Goal: Task Accomplishment & Management: Use online tool/utility

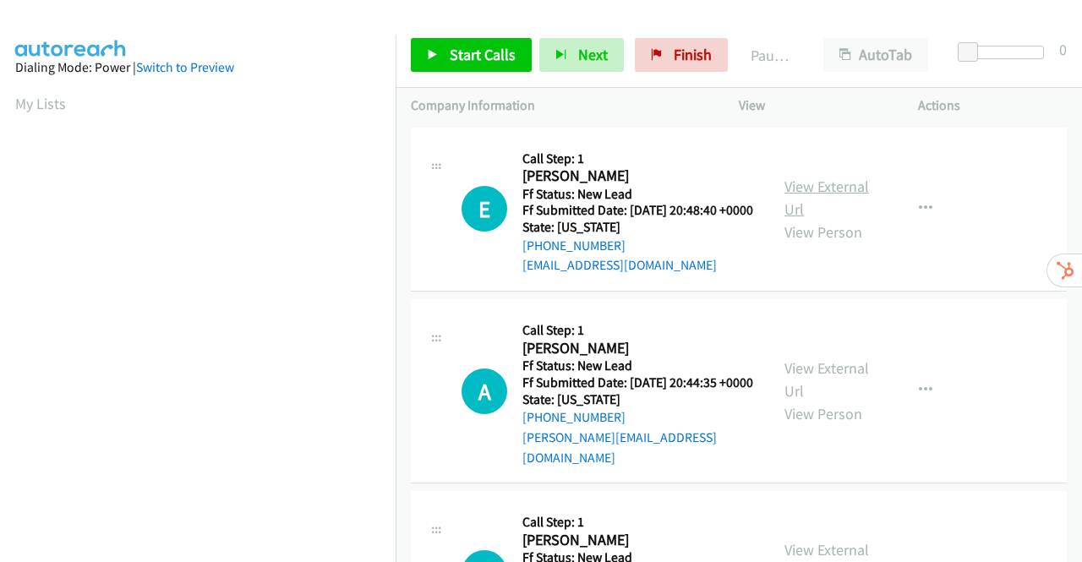
click at [825, 197] on link "View External Url" at bounding box center [826, 198] width 85 height 42
click at [842, 380] on link "View External Url" at bounding box center [826, 379] width 85 height 42
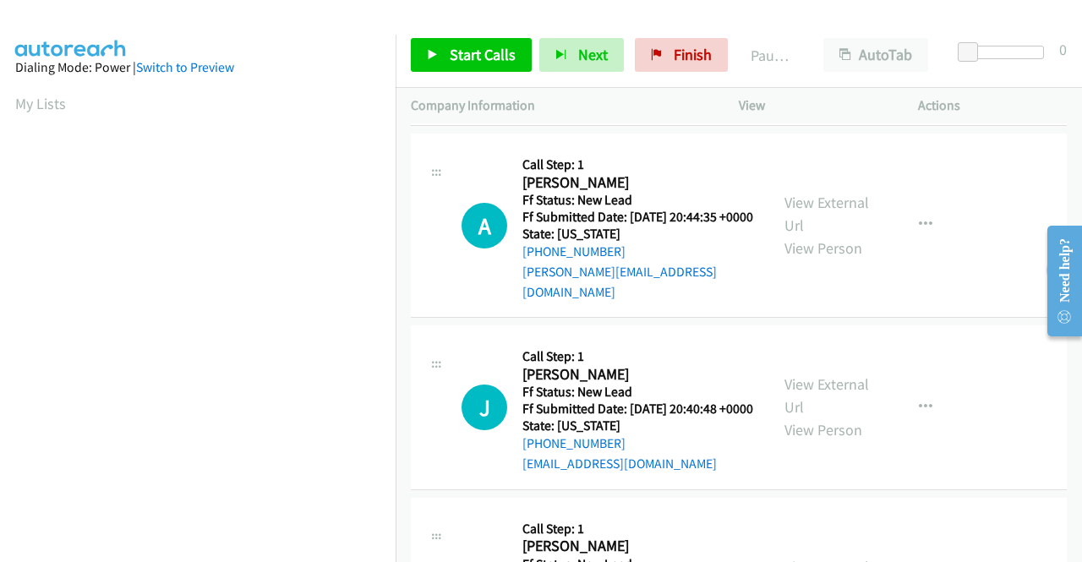
scroll to position [169, 0]
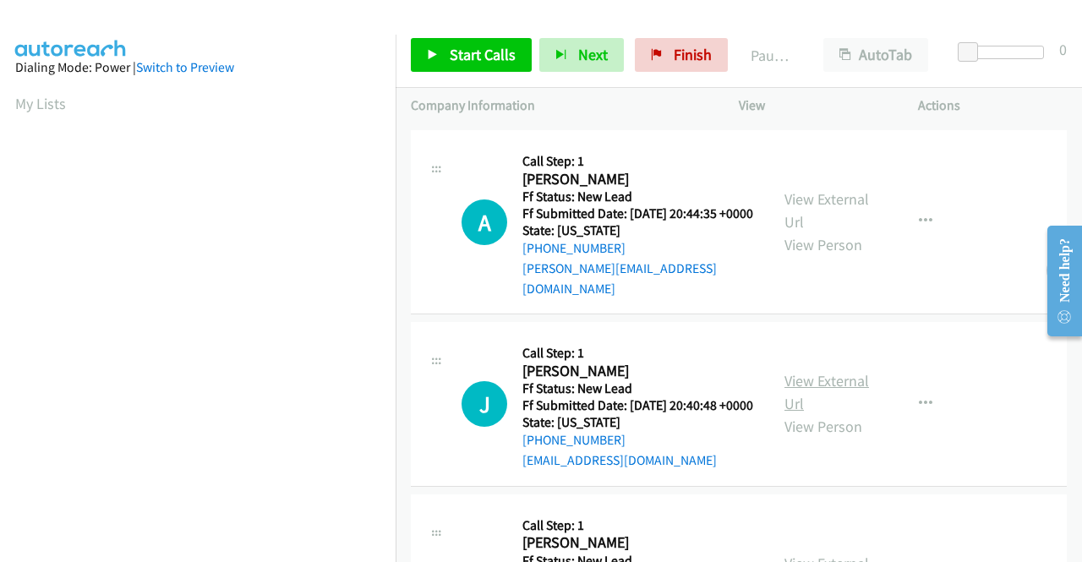
click at [819, 407] on link "View External Url" at bounding box center [826, 392] width 85 height 42
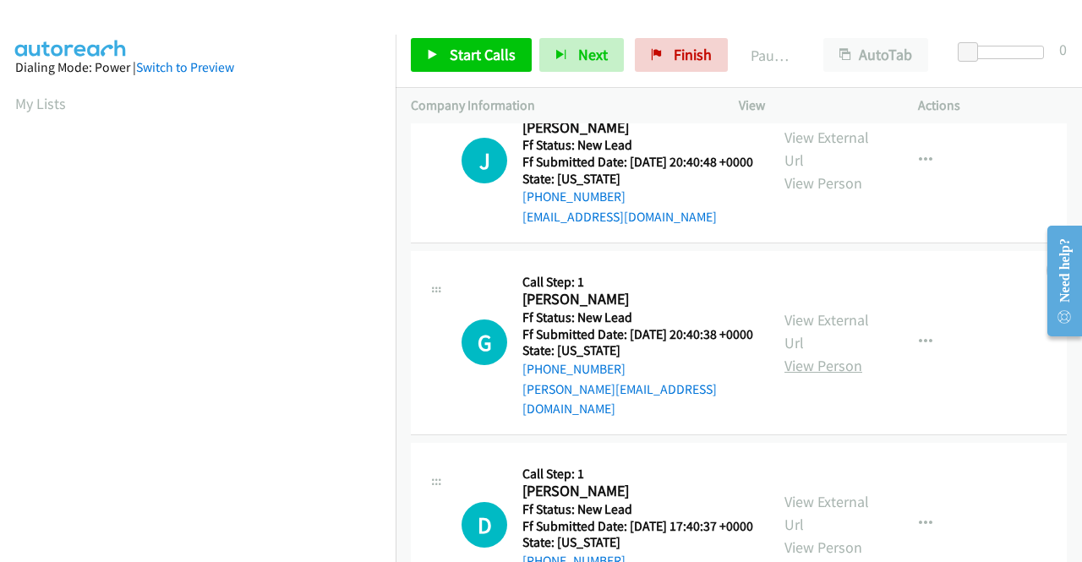
scroll to position [423, 0]
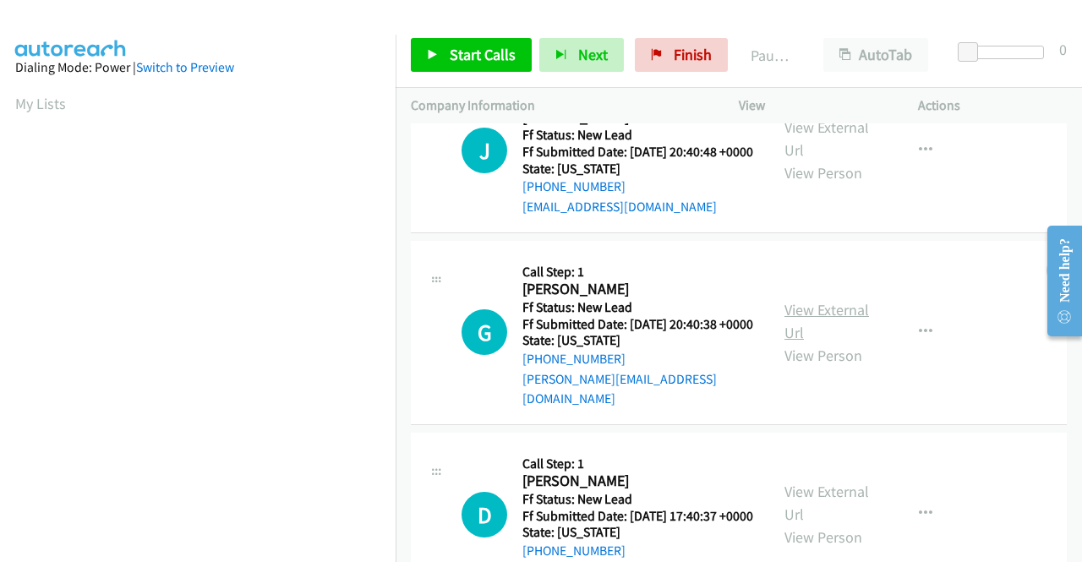
click at [830, 337] on link "View External Url" at bounding box center [826, 321] width 85 height 42
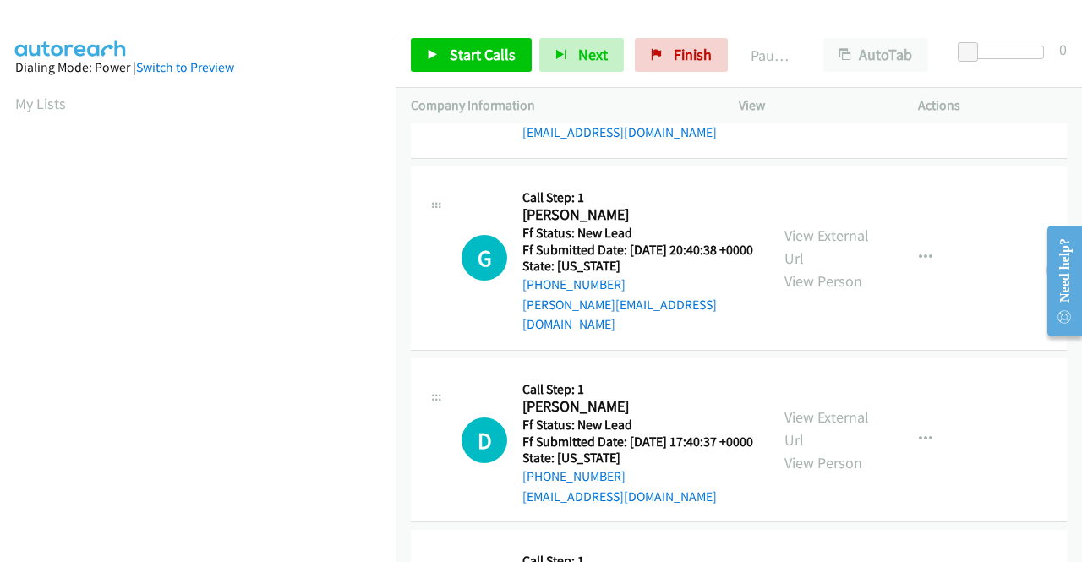
scroll to position [592, 0]
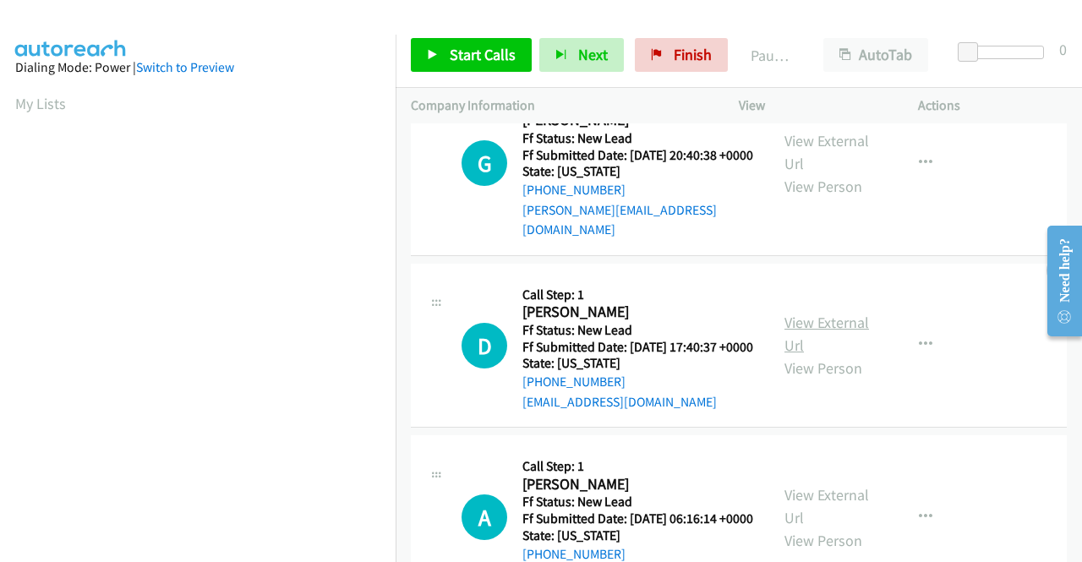
click at [823, 355] on link "View External Url" at bounding box center [826, 334] width 85 height 42
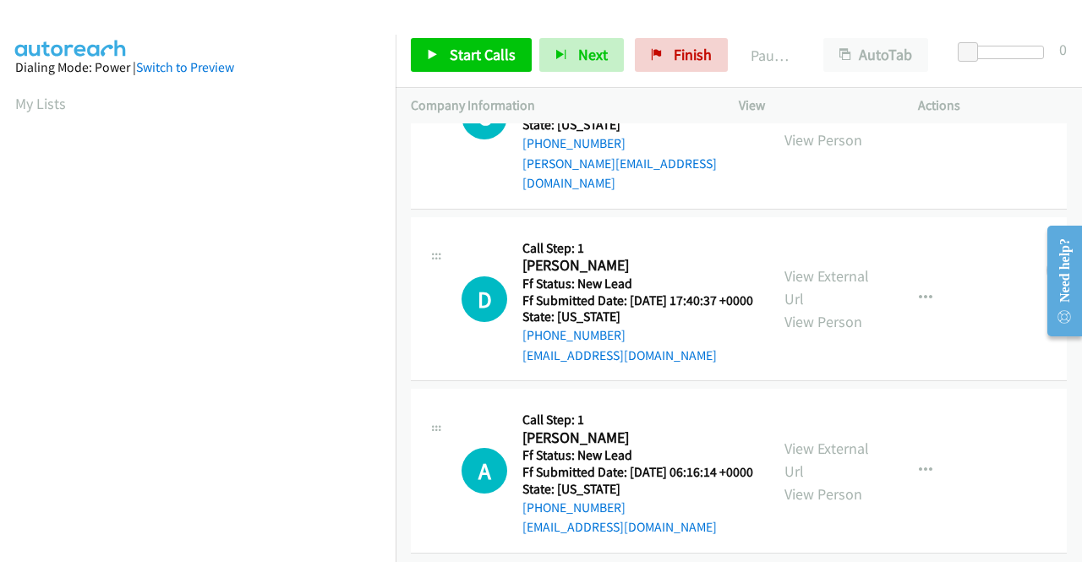
scroll to position [713, 0]
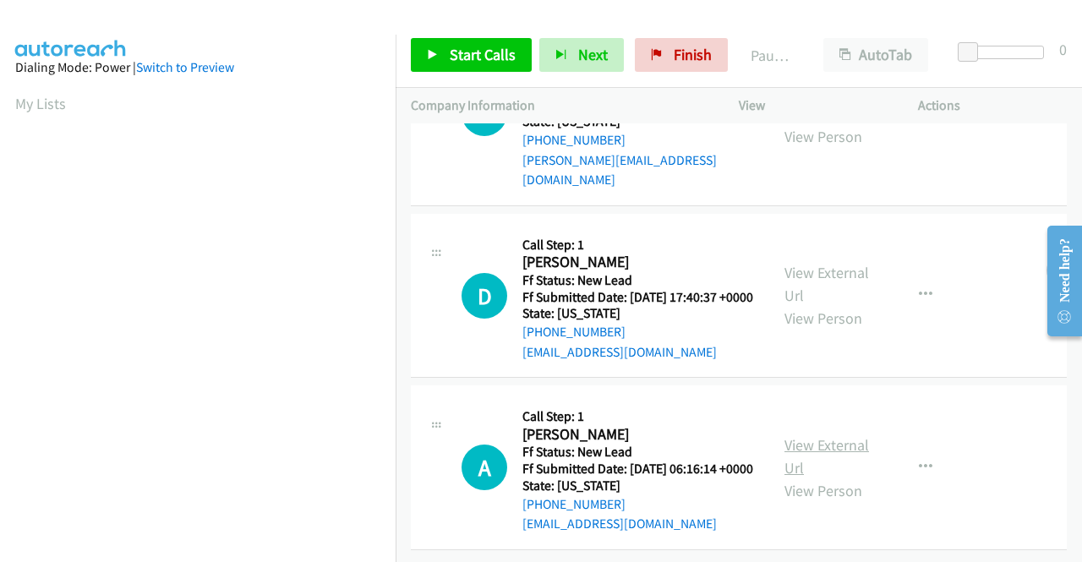
click at [795, 435] on link "View External Url" at bounding box center [826, 456] width 85 height 42
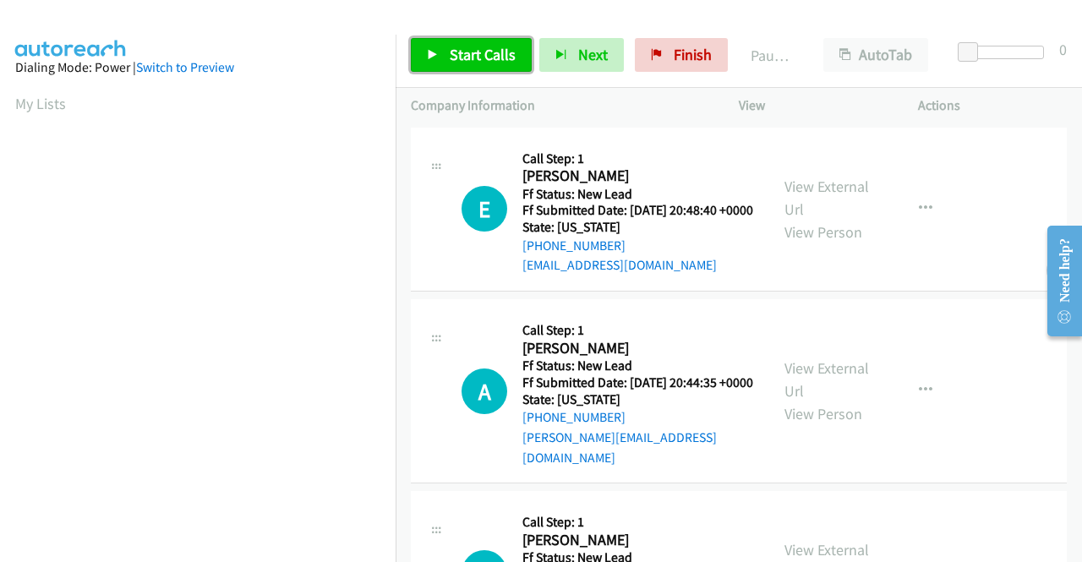
click at [470, 51] on span "Start Calls" at bounding box center [483, 54] width 66 height 19
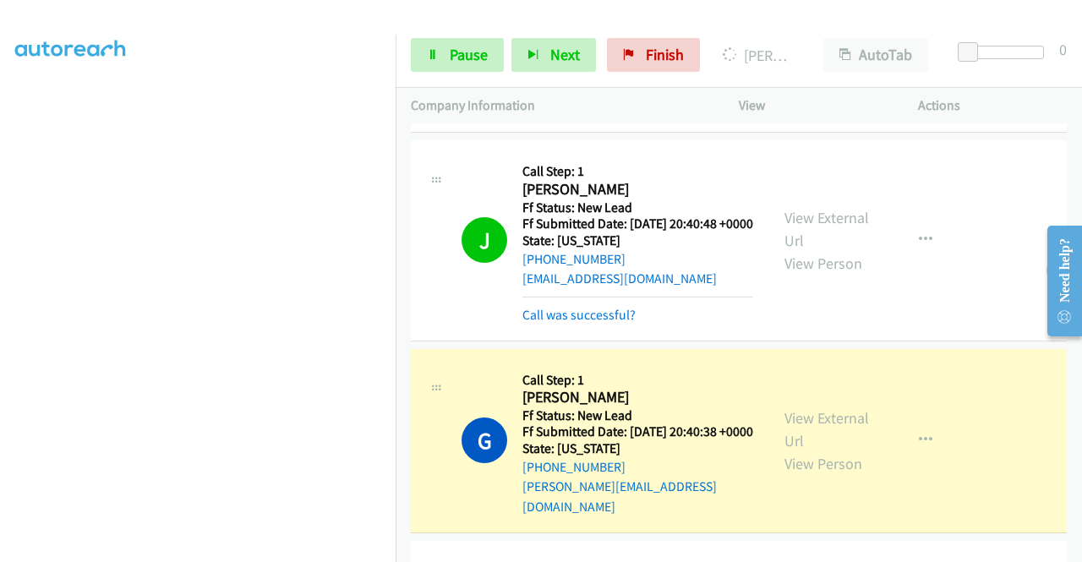
scroll to position [761, 0]
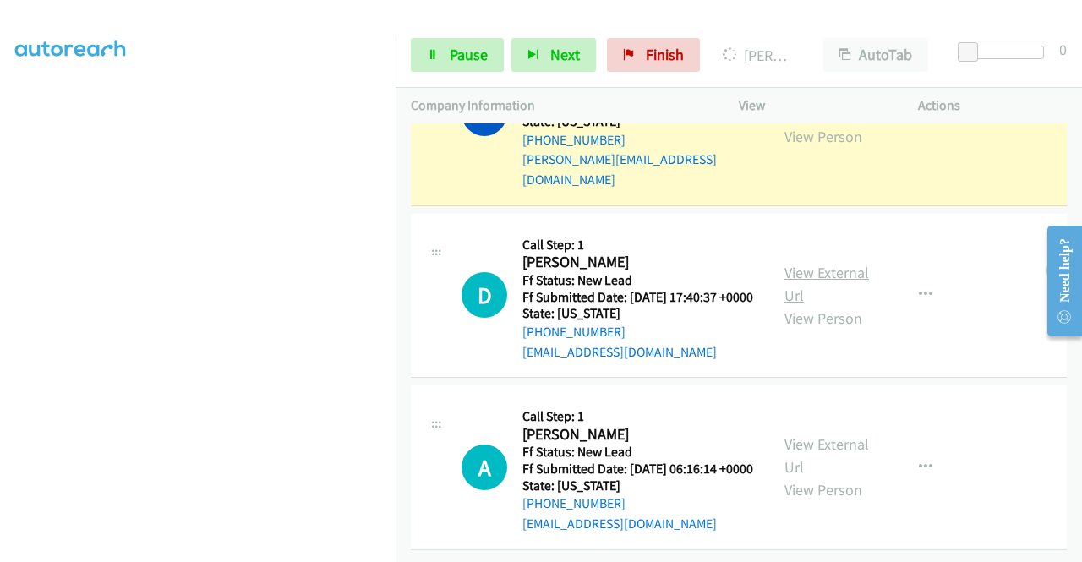
click at [820, 293] on link "View External Url" at bounding box center [826, 284] width 85 height 42
click at [833, 434] on link "View External Url" at bounding box center [826, 455] width 85 height 42
click at [919, 288] on icon "button" at bounding box center [926, 295] width 14 height 14
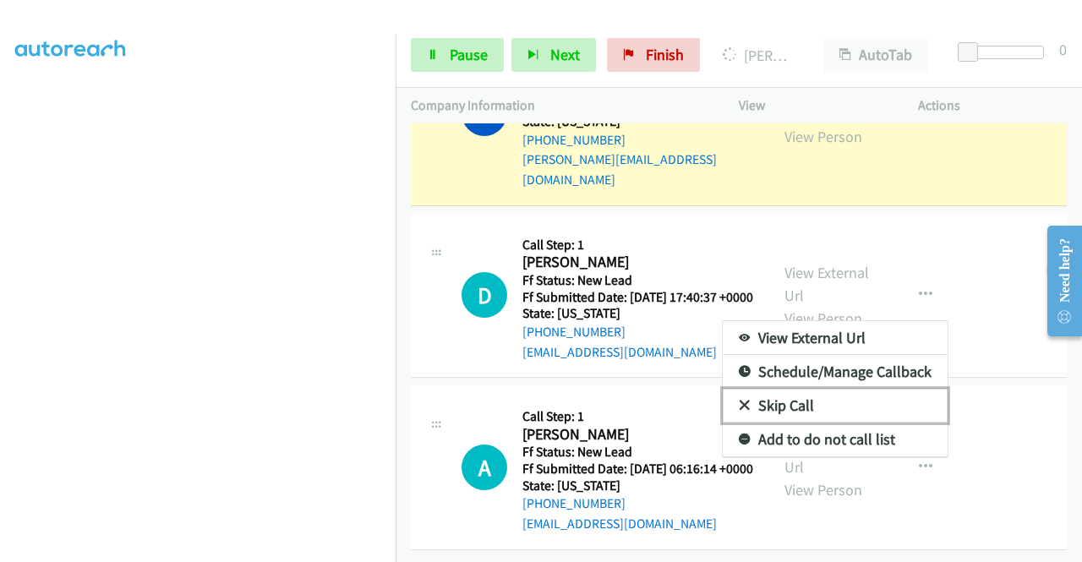
click at [808, 389] on link "Skip Call" at bounding box center [835, 406] width 225 height 34
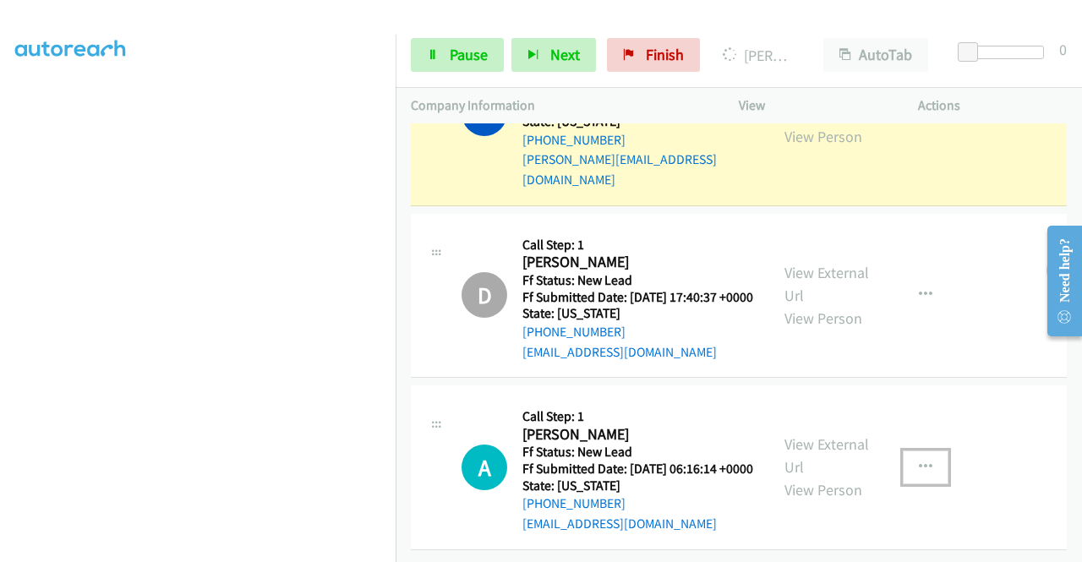
click at [907, 451] on button "button" at bounding box center [926, 468] width 46 height 34
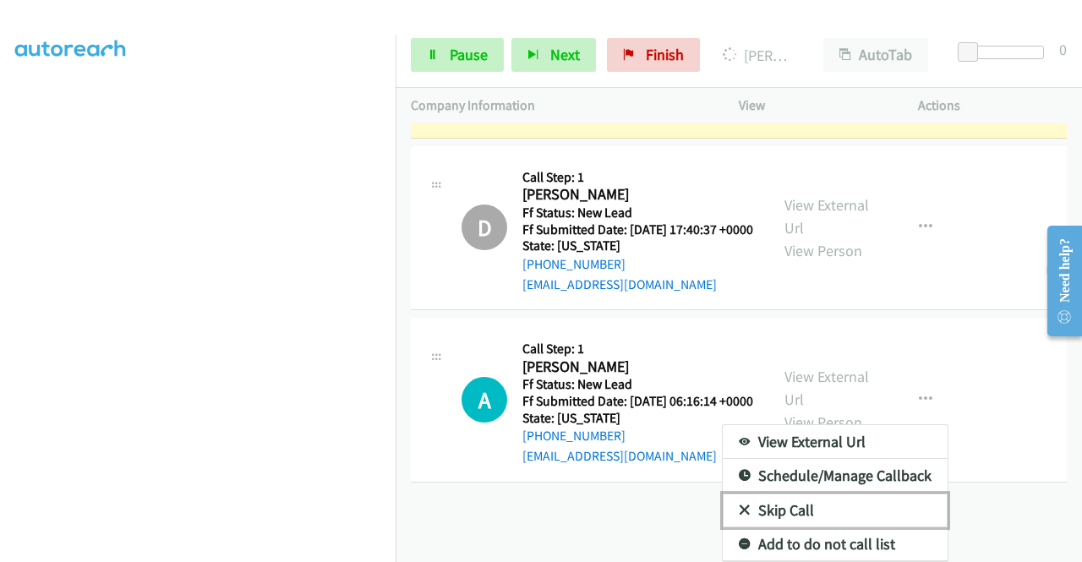
click at [801, 494] on link "Skip Call" at bounding box center [835, 511] width 225 height 34
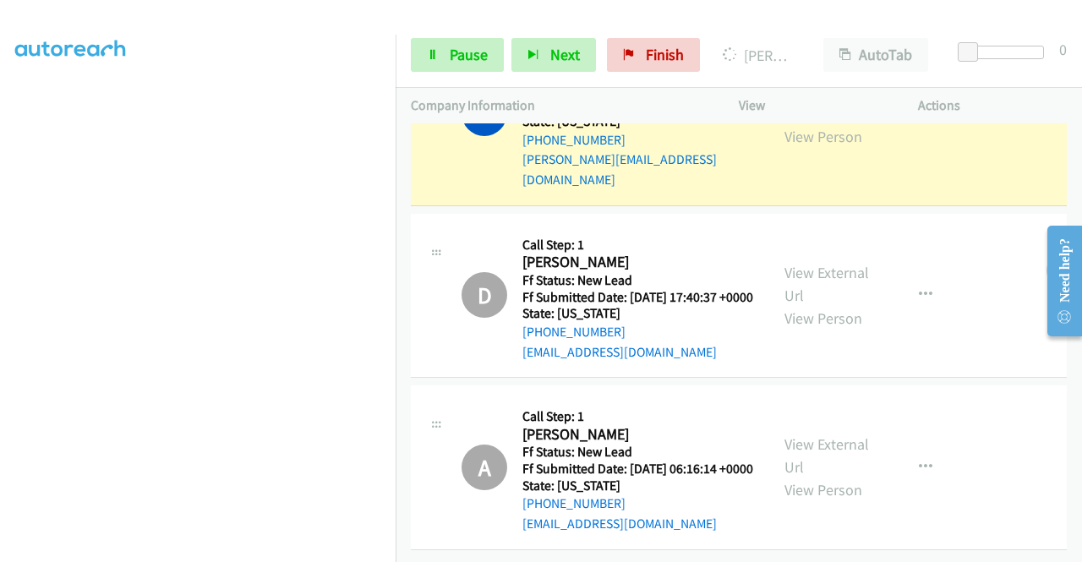
scroll to position [385, 0]
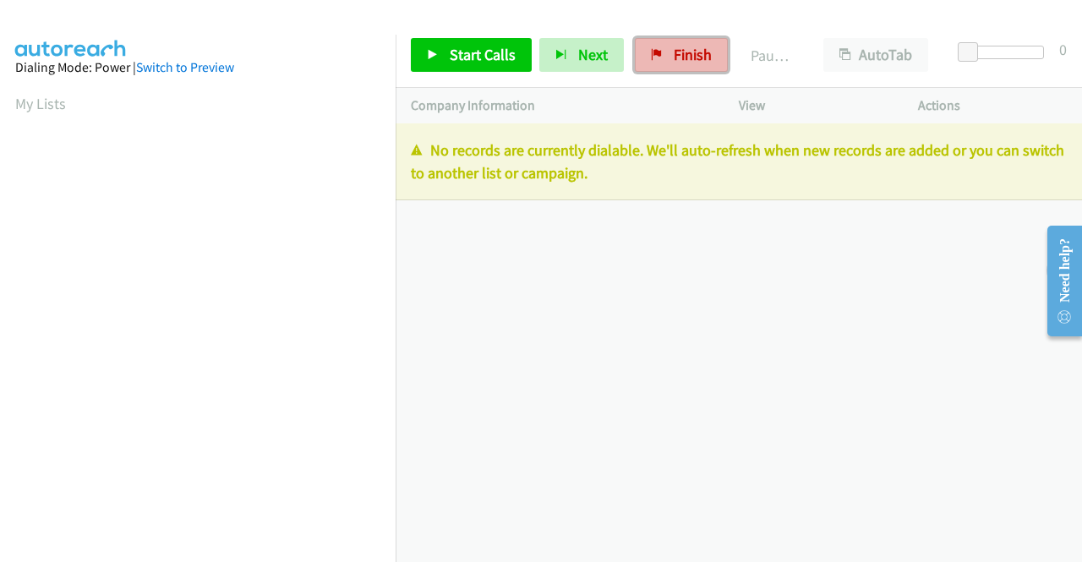
click at [681, 55] on span "Finish" at bounding box center [693, 54] width 38 height 19
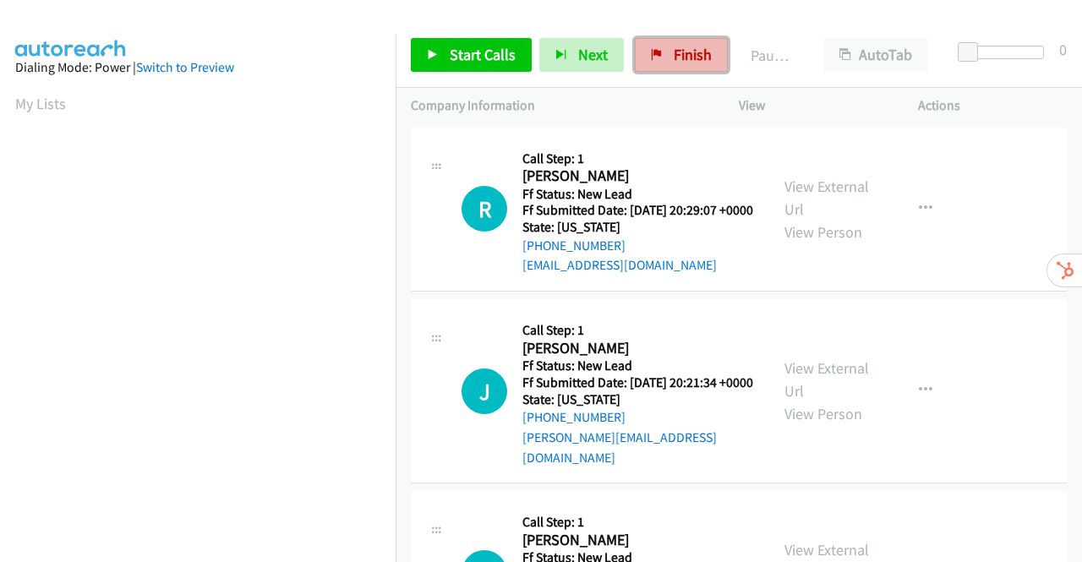
click at [681, 58] on span "Finish" at bounding box center [693, 54] width 38 height 19
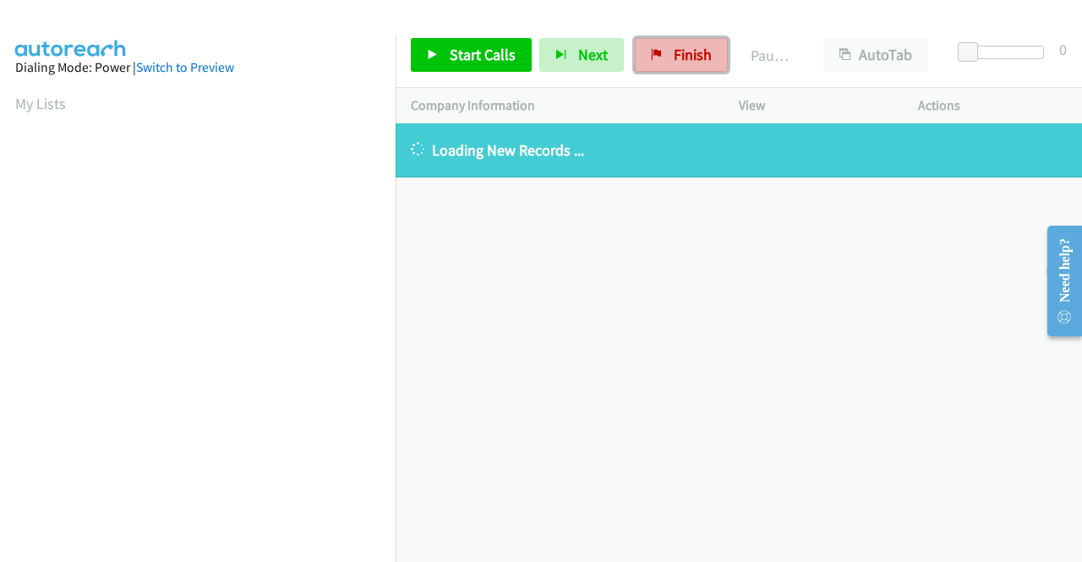
click at [674, 53] on span "Finish" at bounding box center [693, 54] width 38 height 19
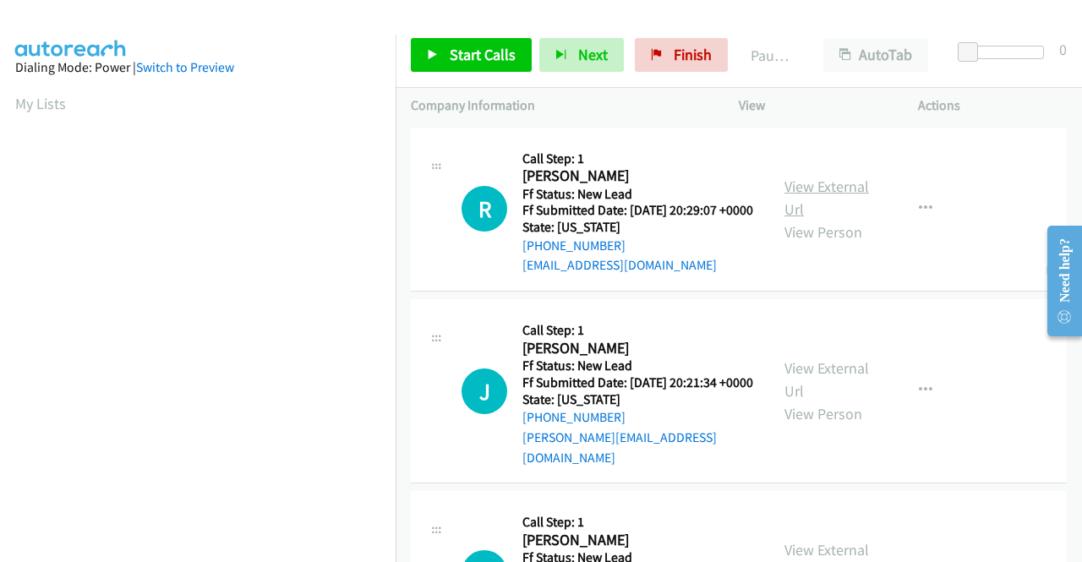
click at [816, 192] on link "View External Url" at bounding box center [826, 198] width 85 height 42
click at [824, 377] on link "View External Url" at bounding box center [826, 379] width 85 height 42
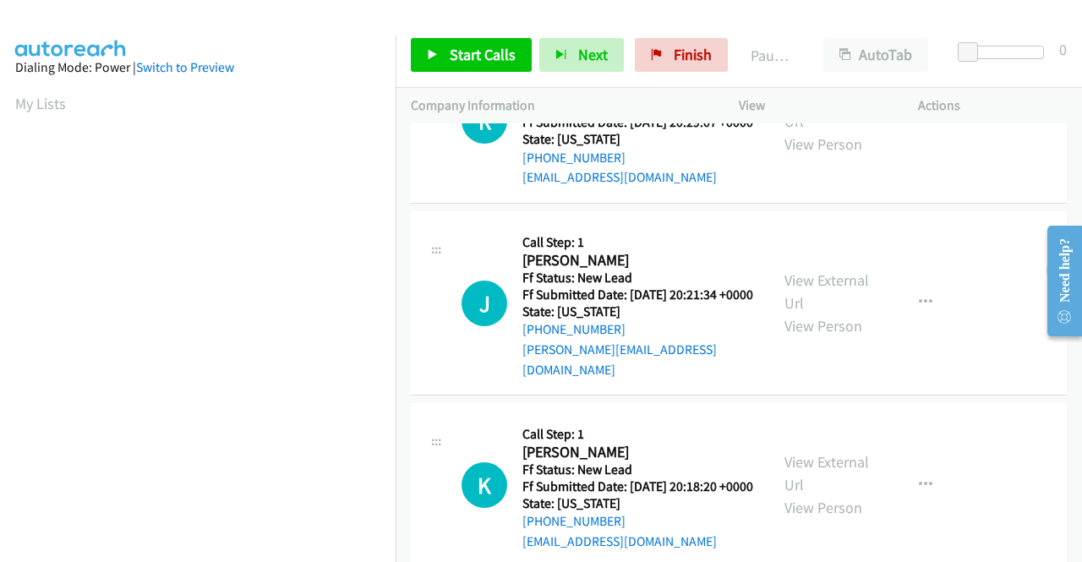
scroll to position [169, 0]
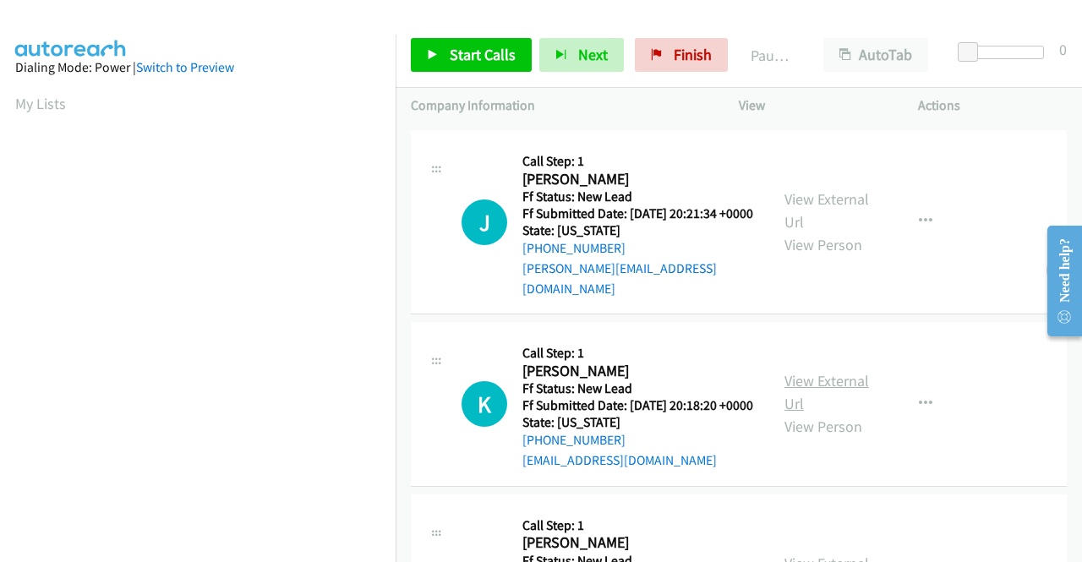
click at [833, 401] on link "View External Url" at bounding box center [826, 392] width 85 height 42
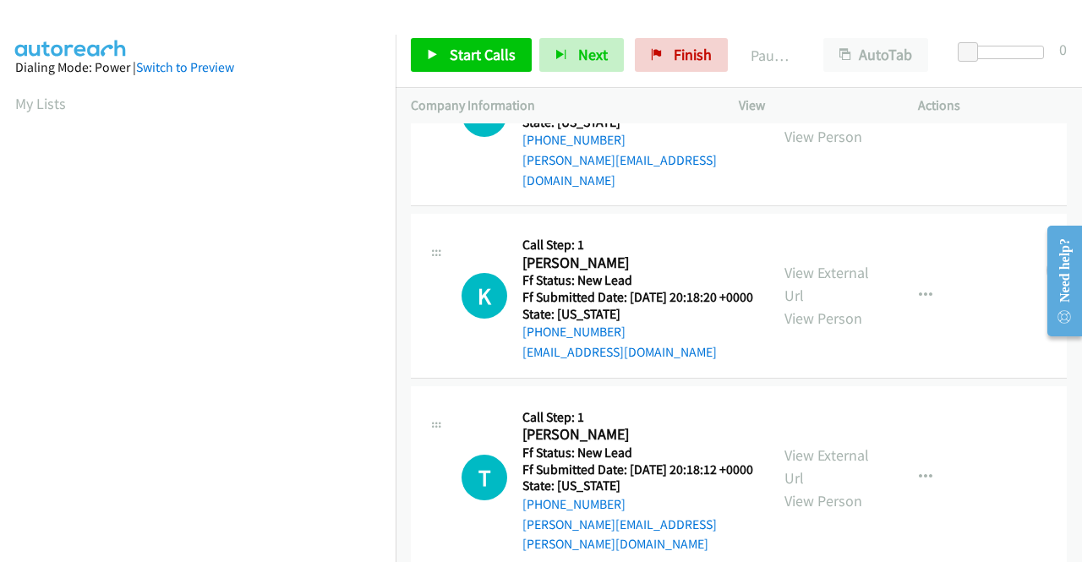
scroll to position [338, 0]
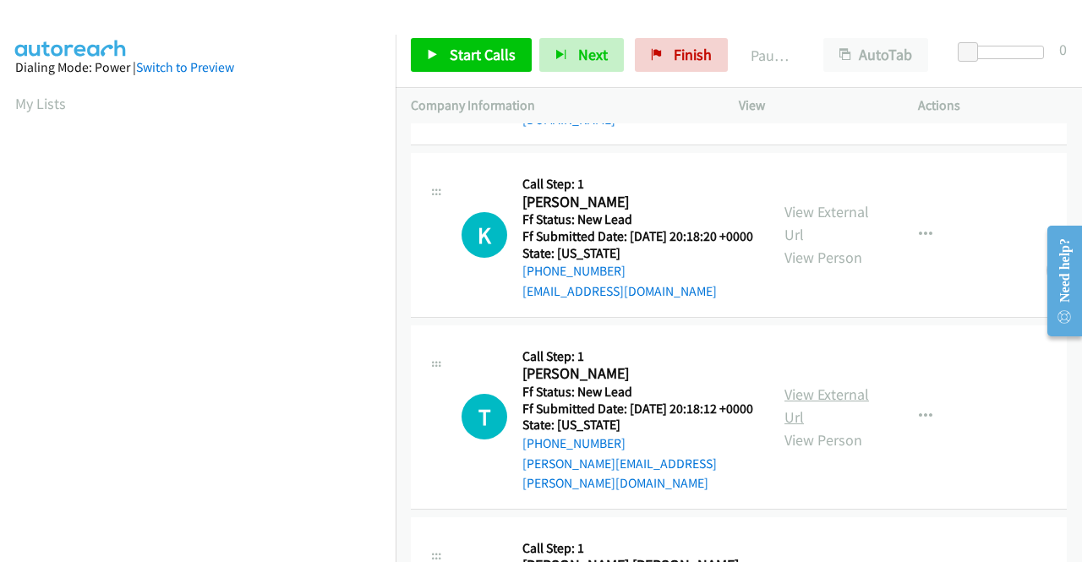
click at [821, 427] on link "View External Url" at bounding box center [826, 406] width 85 height 42
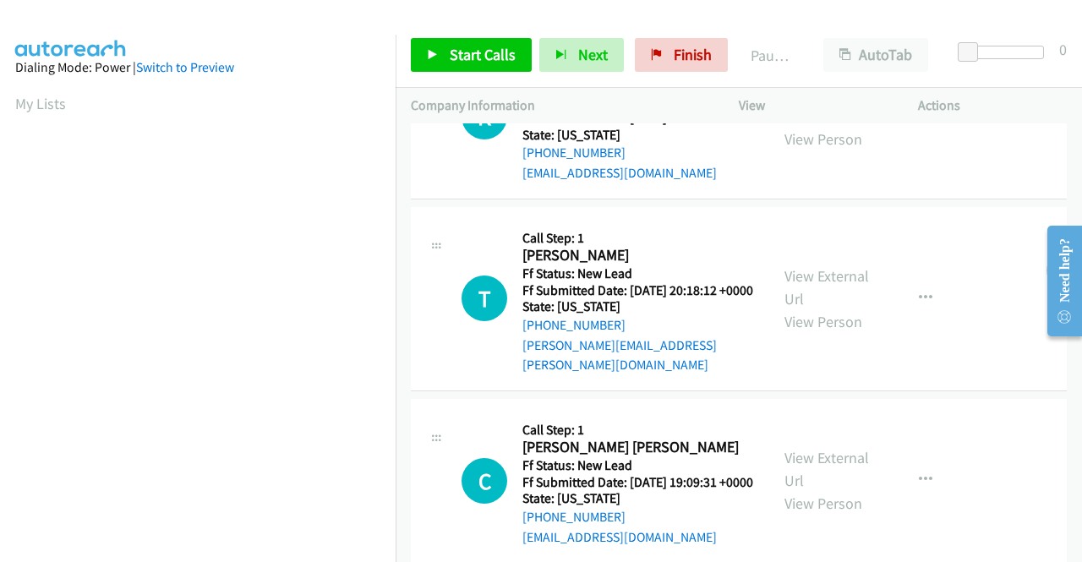
scroll to position [507, 0]
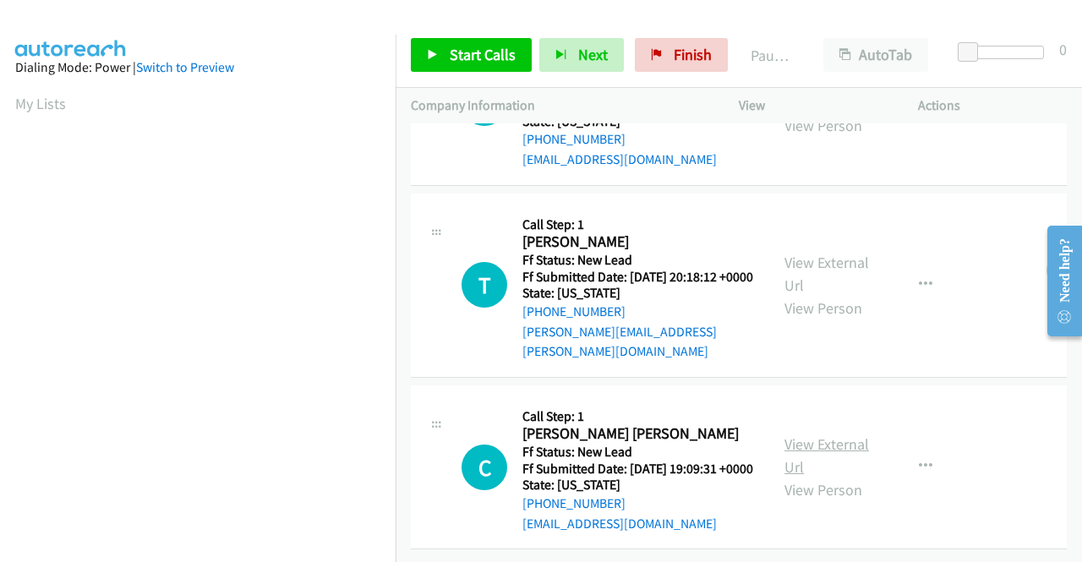
click at [829, 442] on link "View External Url" at bounding box center [826, 455] width 85 height 42
click at [490, 63] on span "Start Calls" at bounding box center [483, 54] width 66 height 19
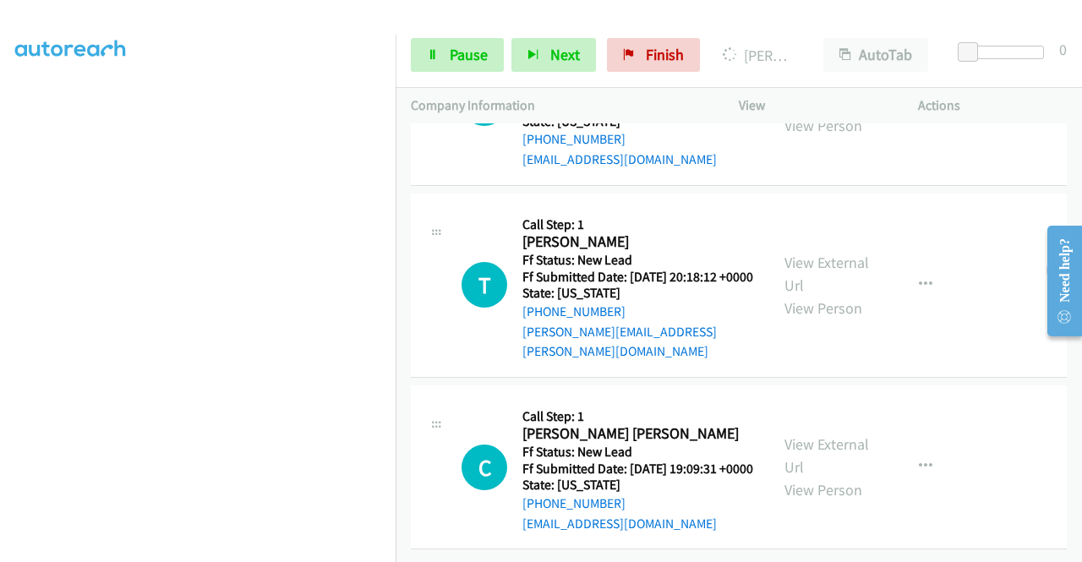
scroll to position [385, 0]
click at [482, 52] on span "Pause" at bounding box center [469, 54] width 38 height 19
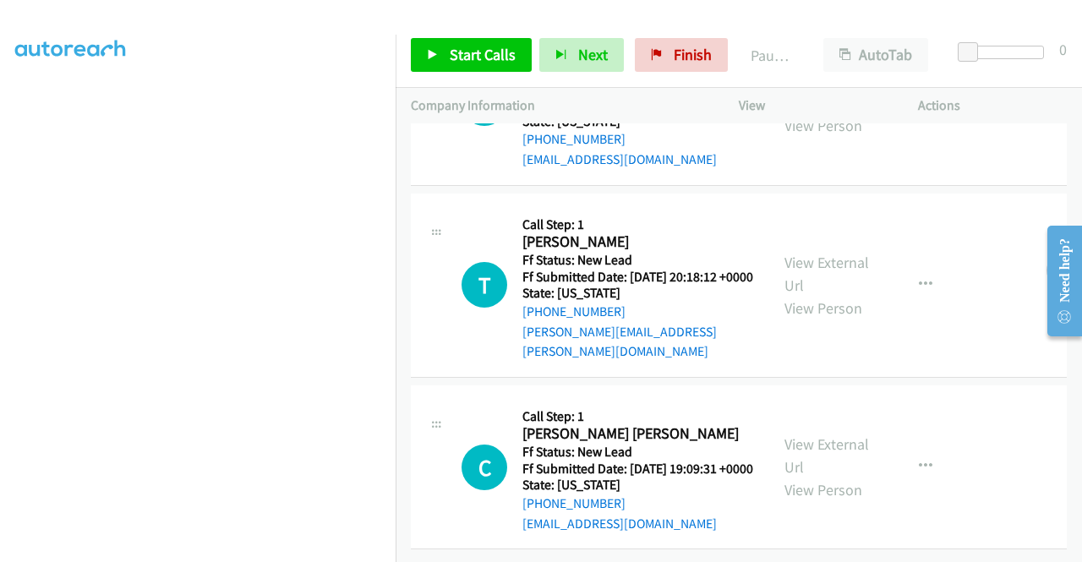
scroll to position [543, 0]
click at [462, 50] on span "Start Calls" at bounding box center [483, 54] width 66 height 19
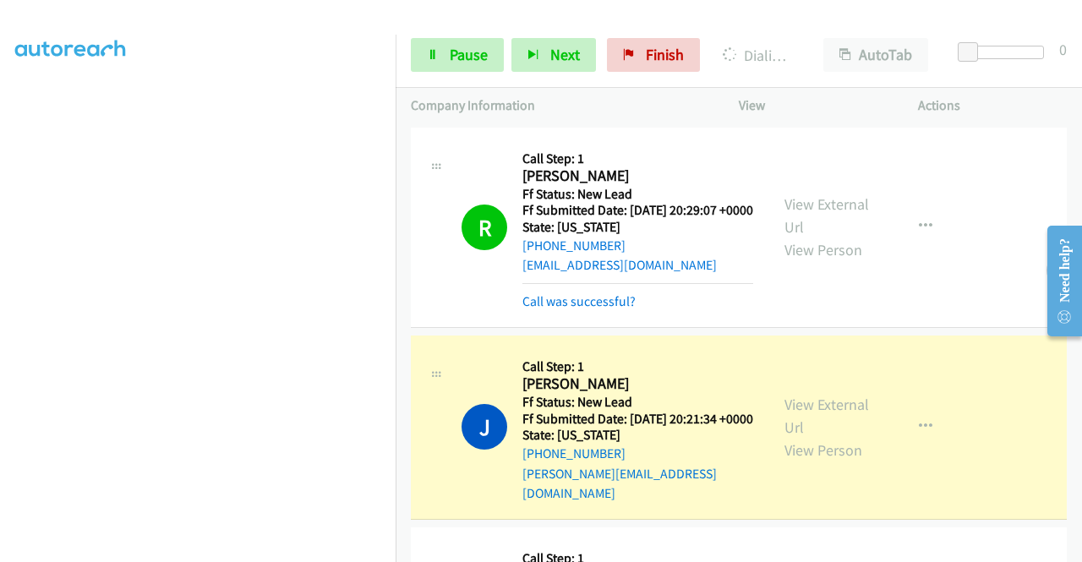
scroll to position [385, 0]
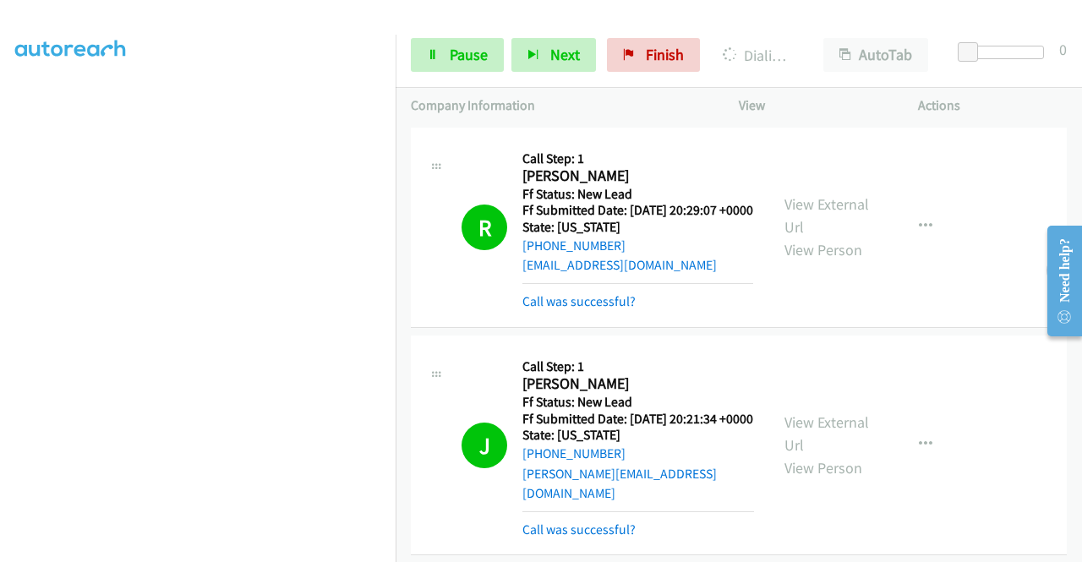
click at [278, 550] on section at bounding box center [197, 161] width 365 height 809
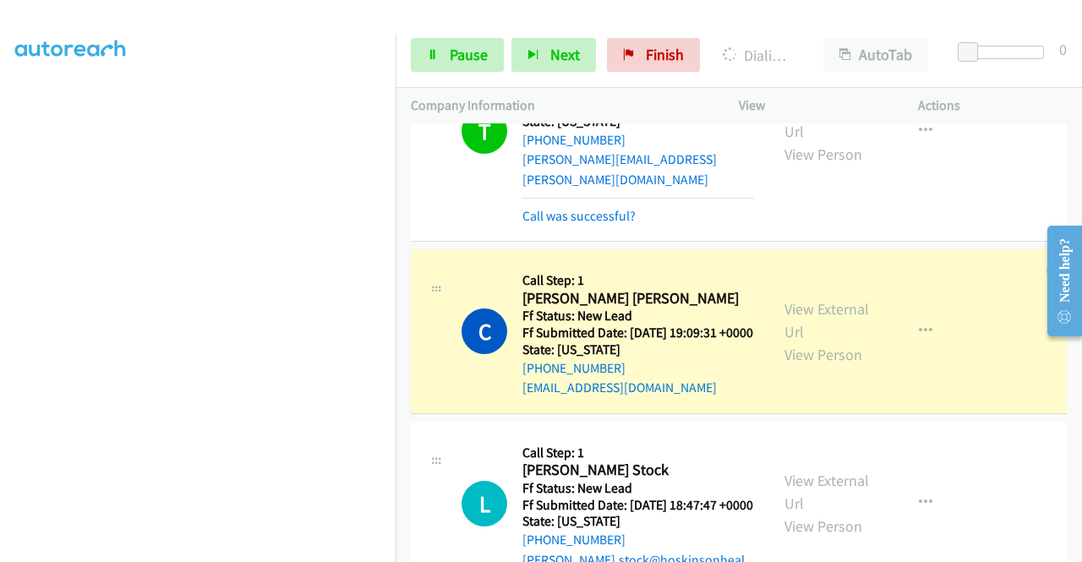
scroll to position [1014, 0]
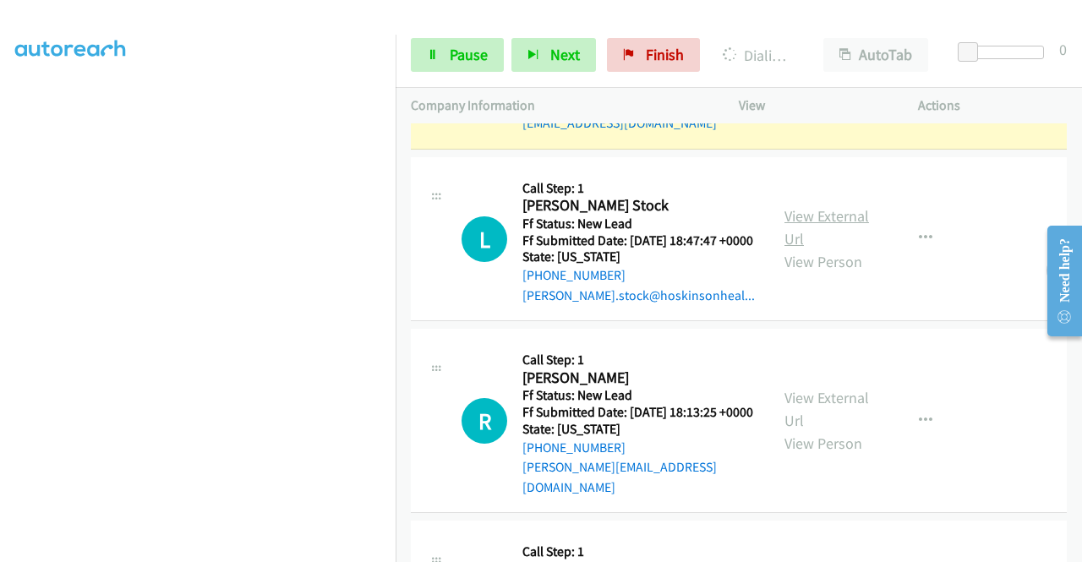
click at [795, 248] on link "View External Url" at bounding box center [826, 227] width 85 height 42
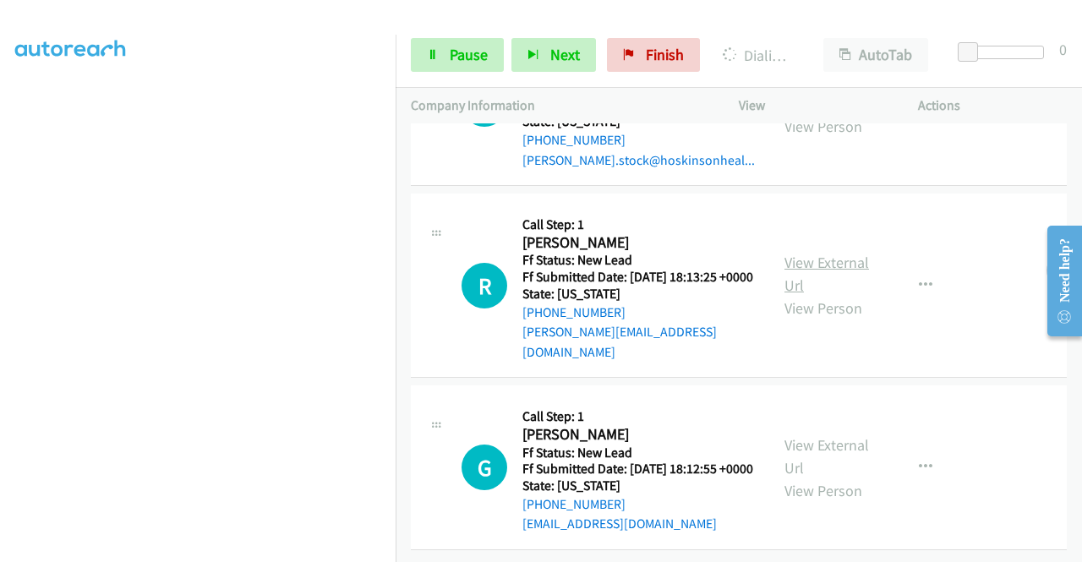
click at [816, 285] on link "View External Url" at bounding box center [826, 274] width 85 height 42
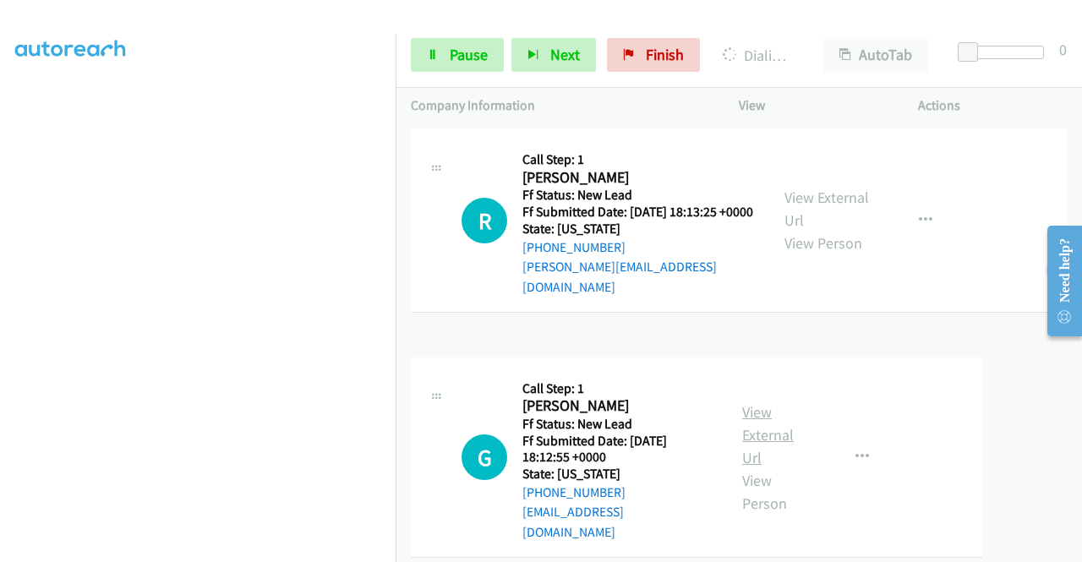
scroll to position [1232, 0]
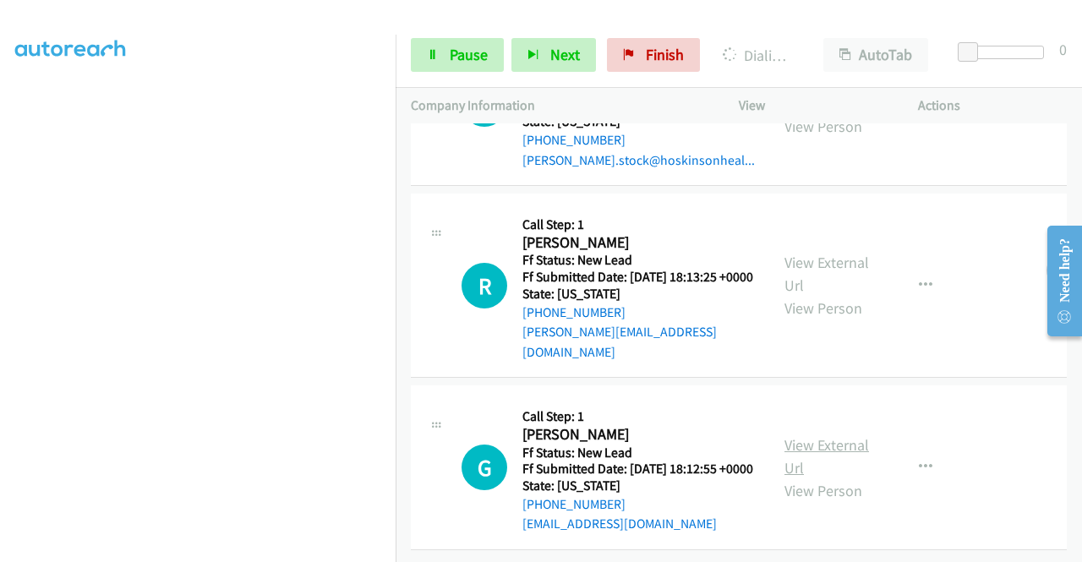
click at [795, 435] on link "View External Url" at bounding box center [826, 456] width 85 height 42
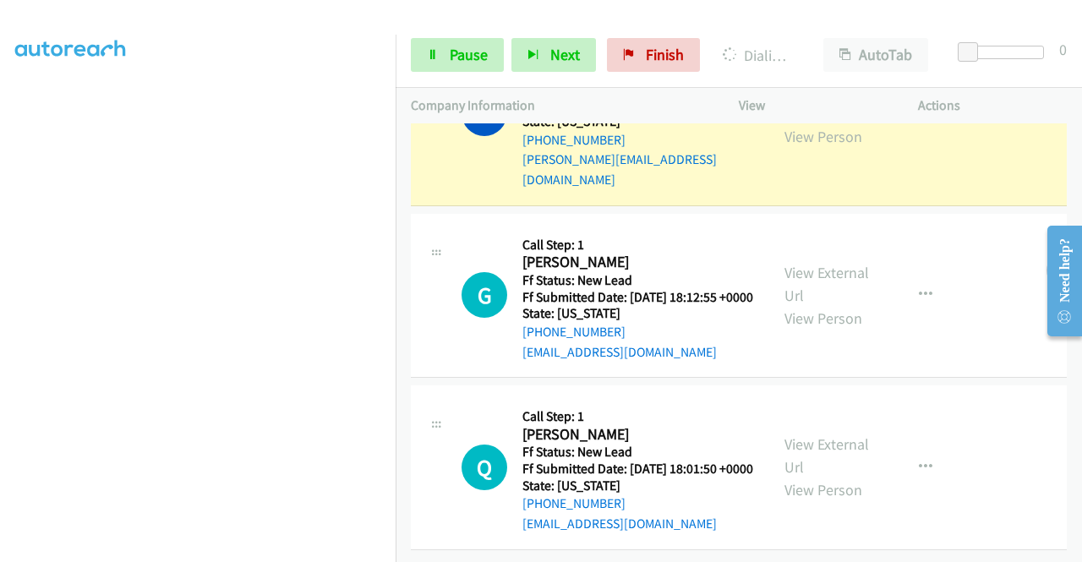
scroll to position [1492, 0]
click at [816, 434] on link "View External Url" at bounding box center [826, 455] width 85 height 42
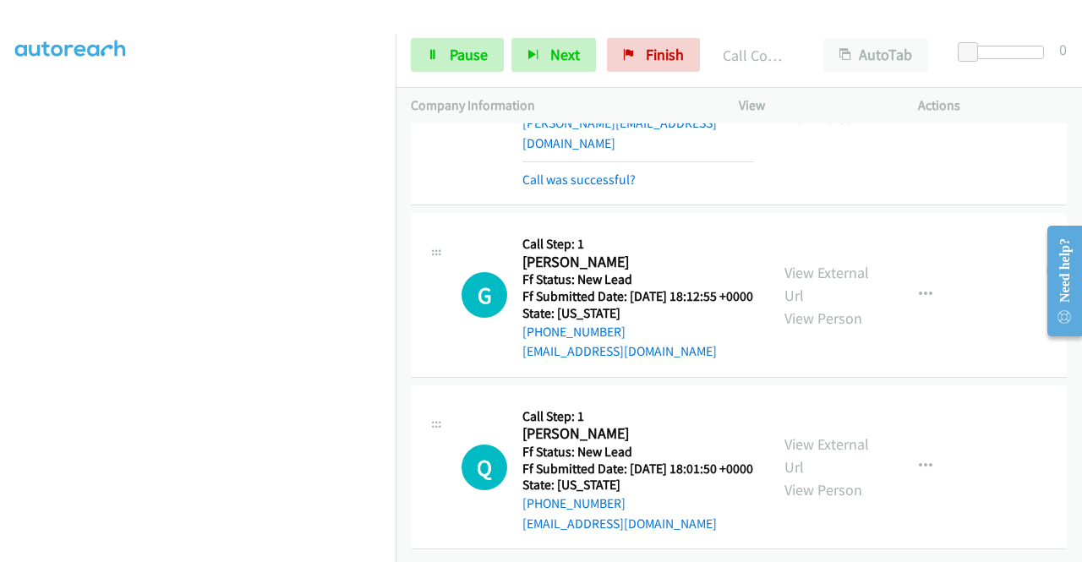
scroll to position [1528, 0]
click at [461, 58] on span "Pause" at bounding box center [469, 54] width 38 height 19
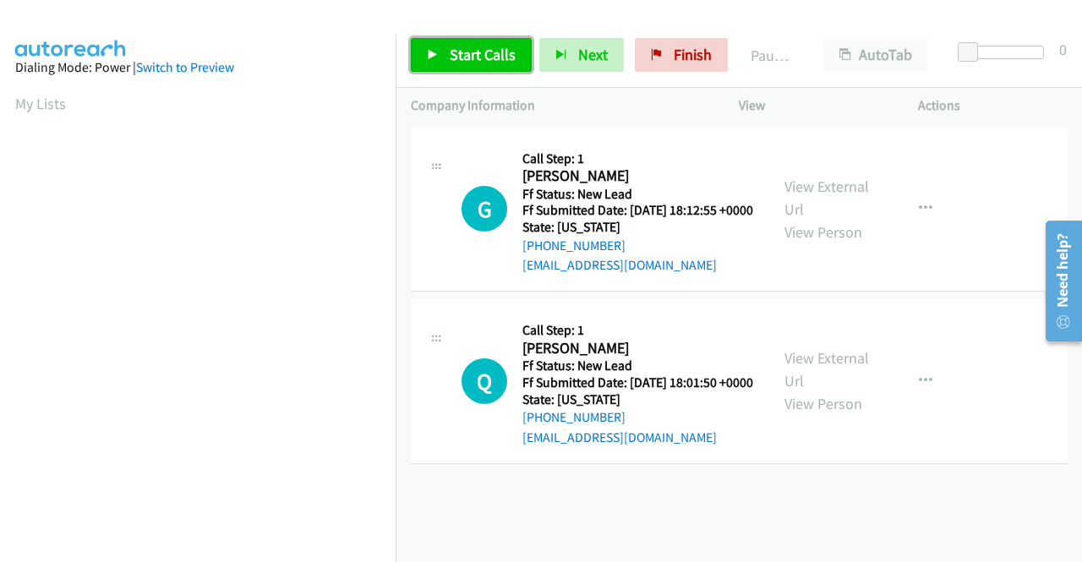
click at [459, 50] on span "Start Calls" at bounding box center [483, 54] width 66 height 19
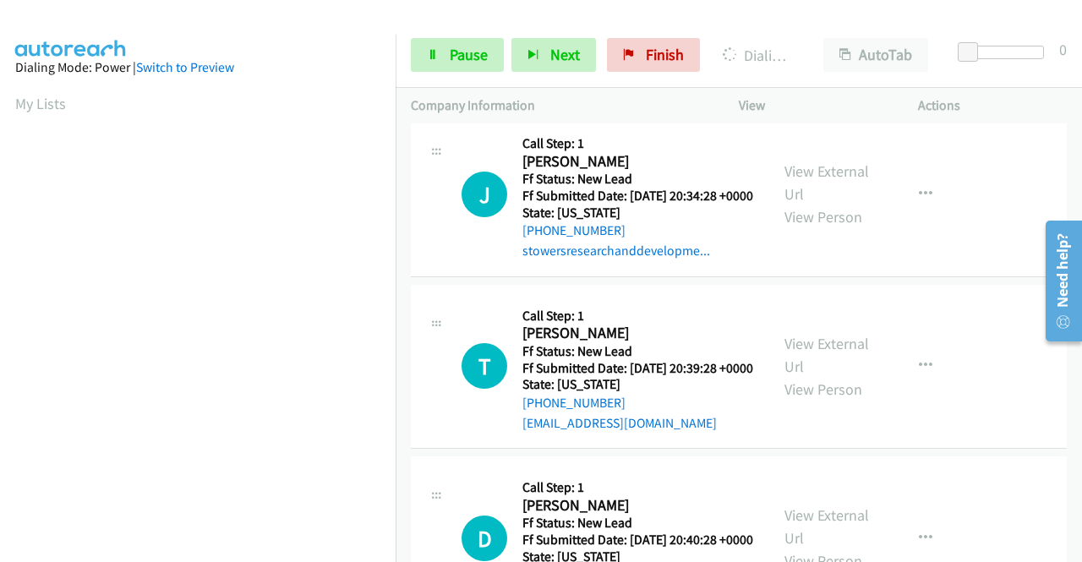
scroll to position [254, 0]
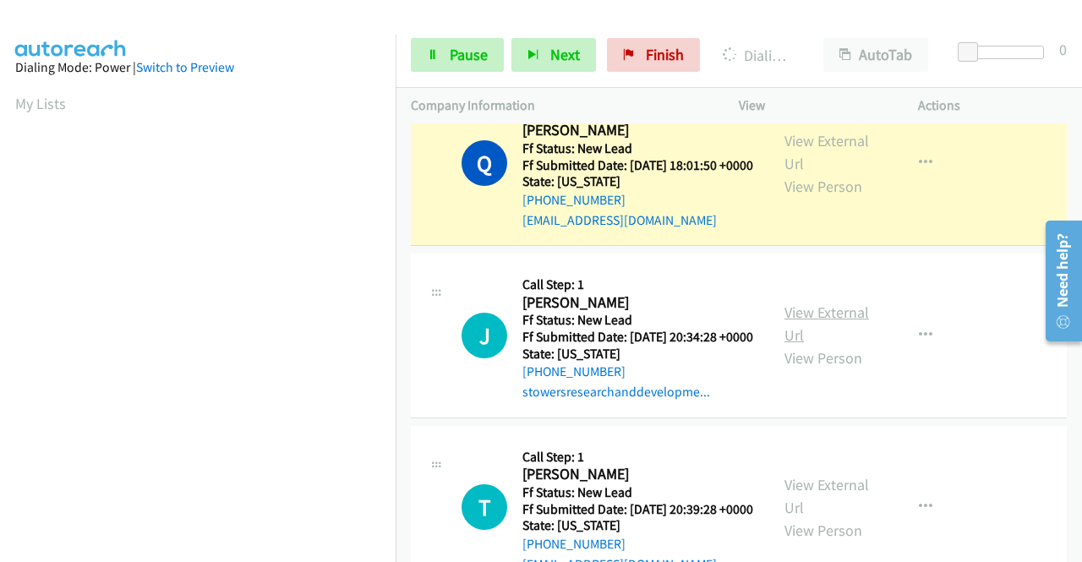
click at [805, 345] on link "View External Url" at bounding box center [826, 324] width 85 height 42
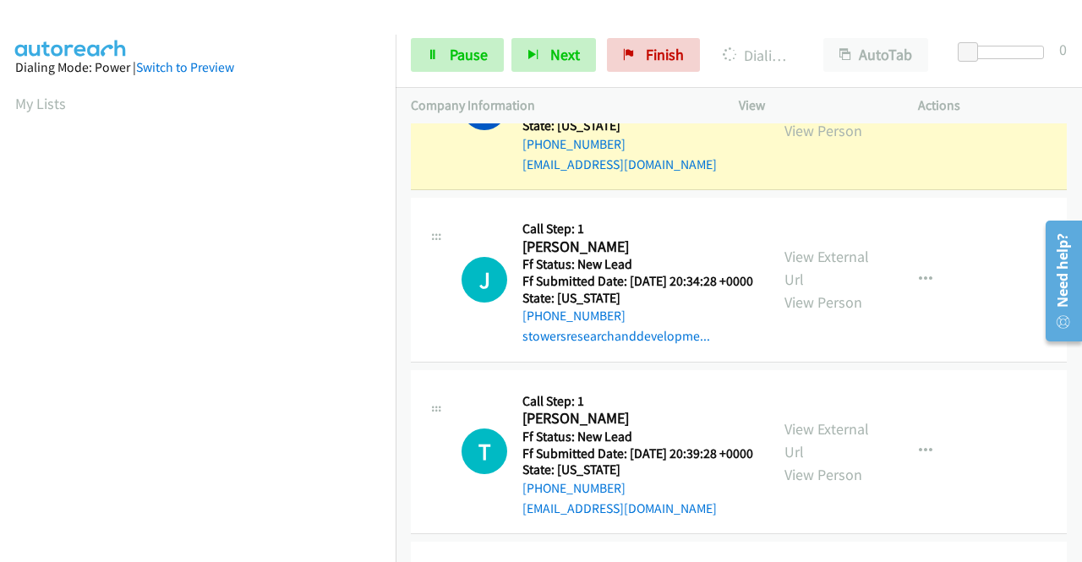
scroll to position [423, 0]
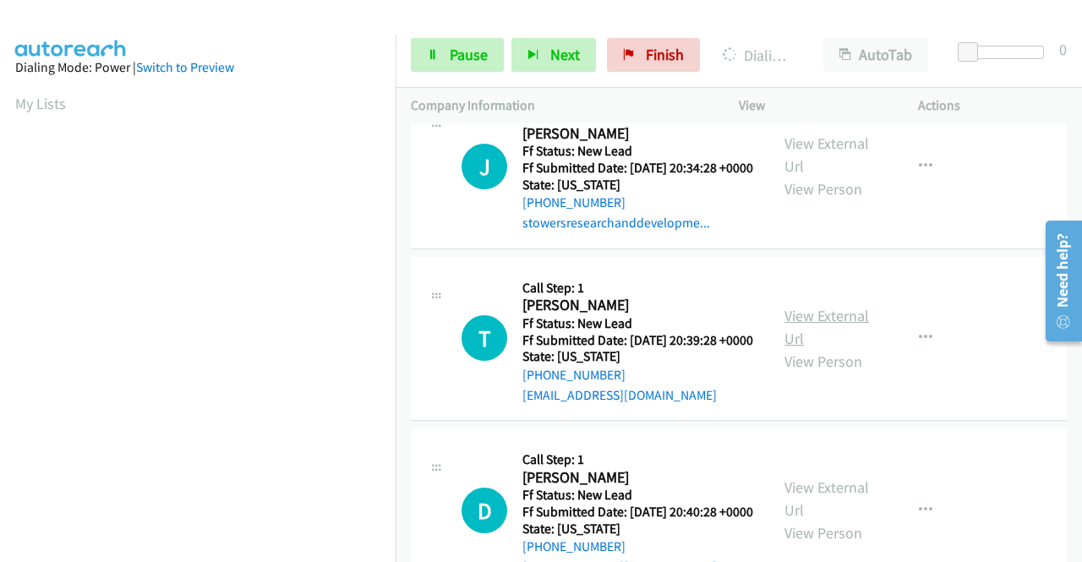
click at [827, 348] on link "View External Url" at bounding box center [826, 327] width 85 height 42
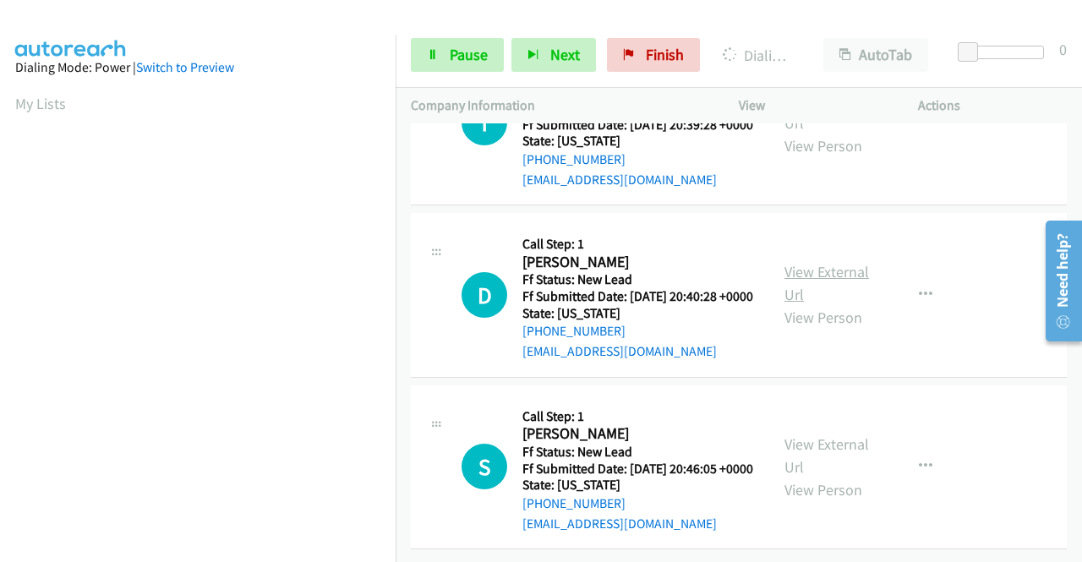
click at [836, 303] on link "View External Url" at bounding box center [826, 283] width 85 height 42
click at [827, 434] on link "View External Url" at bounding box center [826, 455] width 85 height 42
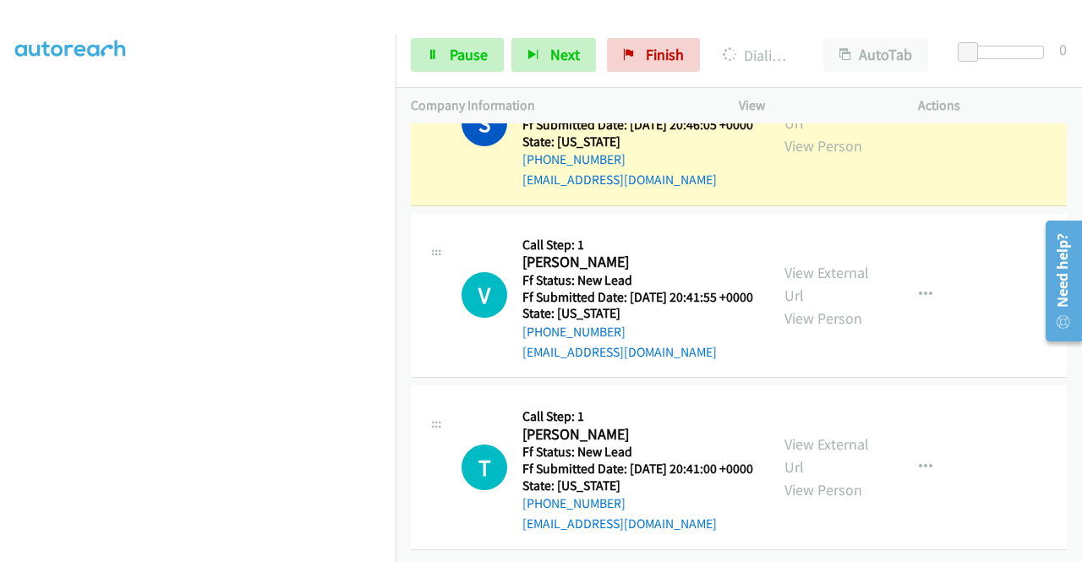
scroll to position [1268, 0]
click at [838, 263] on link "View External Url" at bounding box center [826, 284] width 85 height 42
click at [832, 434] on link "View External Url" at bounding box center [826, 455] width 85 height 42
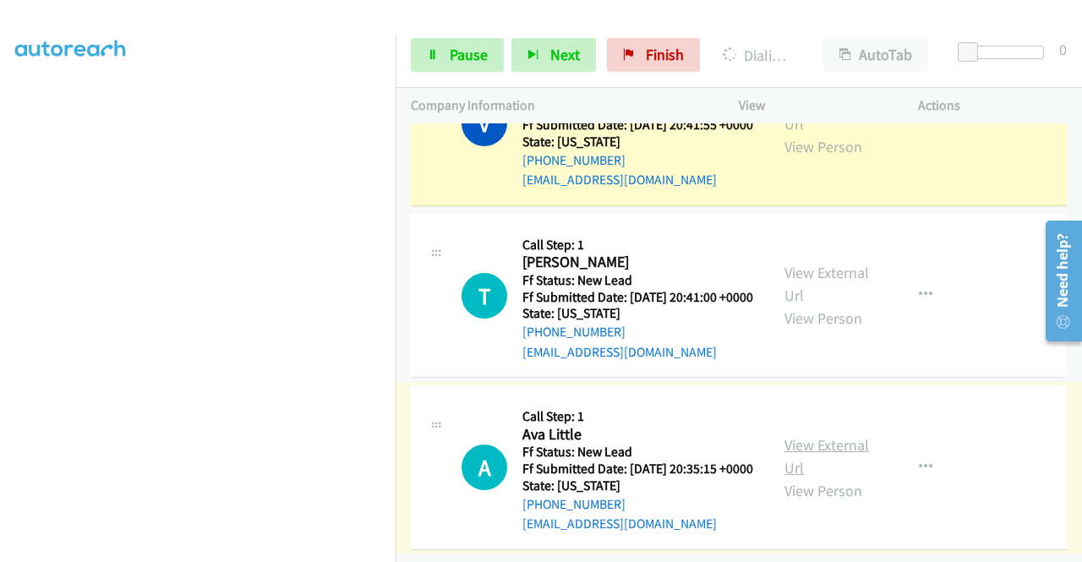
click at [844, 435] on link "View External Url" at bounding box center [826, 456] width 85 height 42
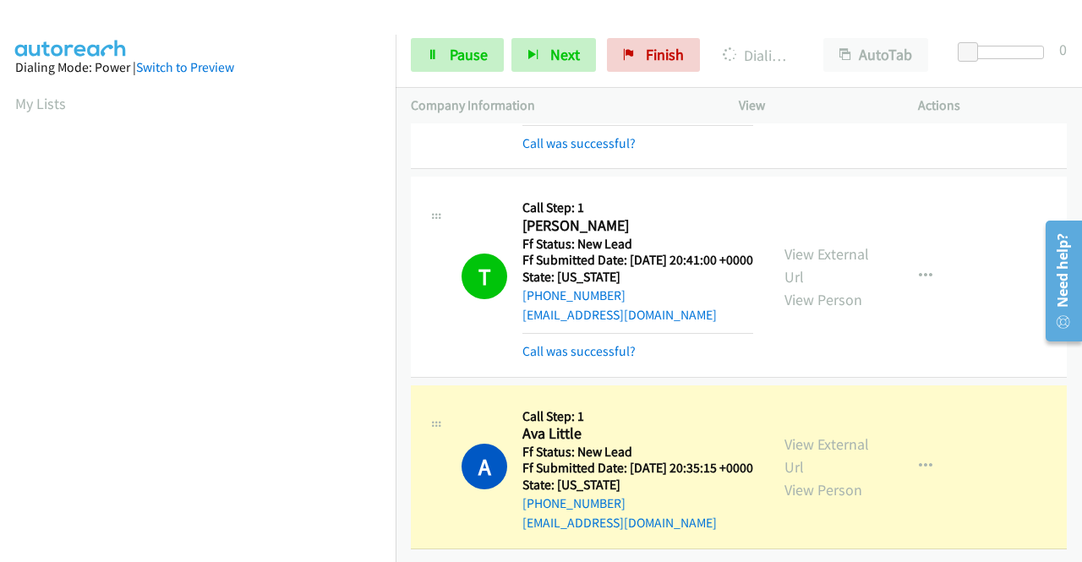
scroll to position [385, 0]
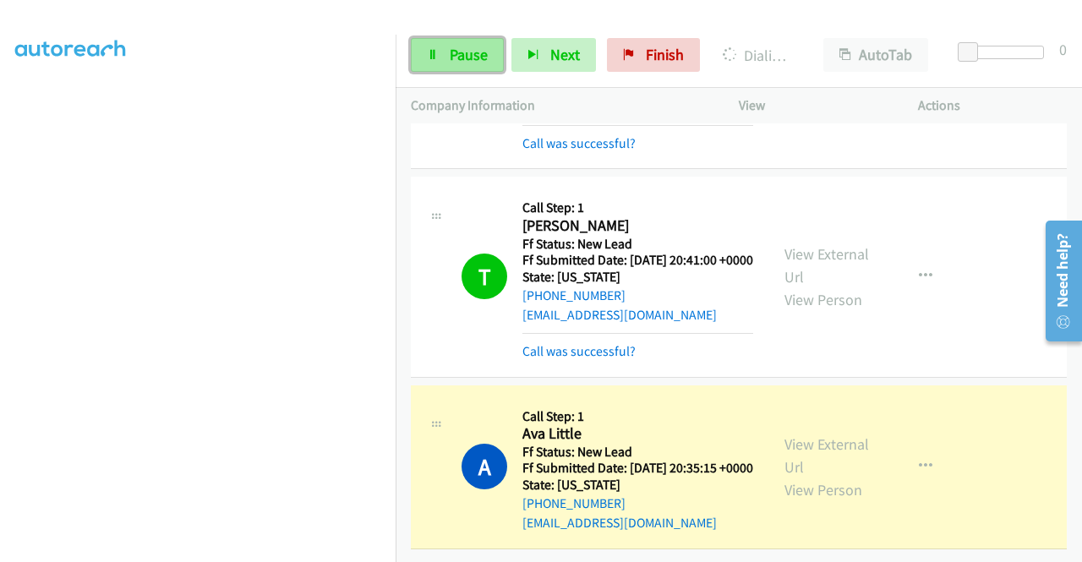
drag, startPoint x: 468, startPoint y: 51, endPoint x: 473, endPoint y: 41, distance: 11.3
click at [468, 51] on span "Pause" at bounding box center [469, 54] width 38 height 19
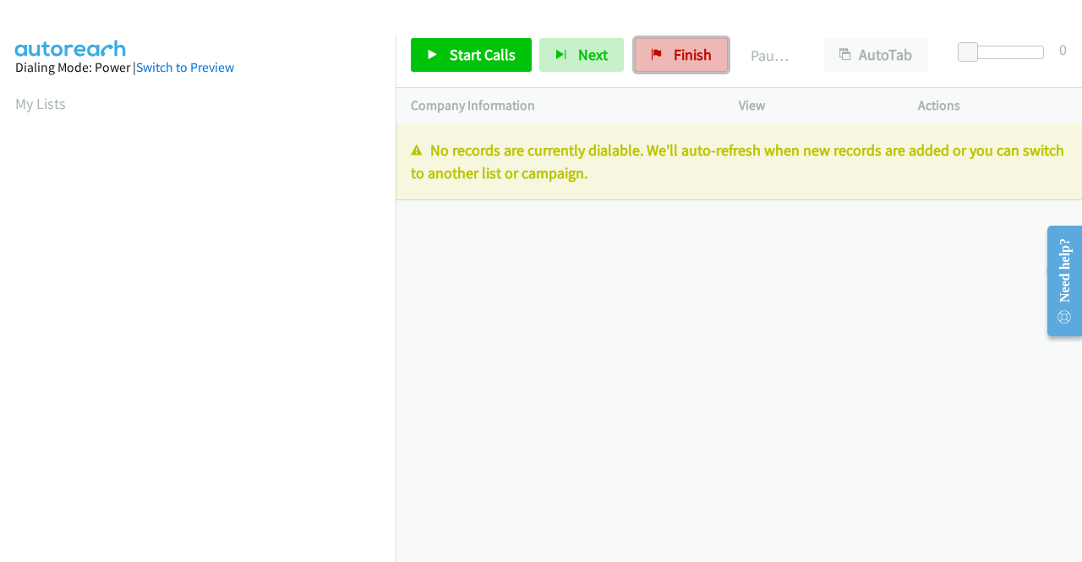
click at [690, 50] on span "Finish" at bounding box center [693, 54] width 38 height 19
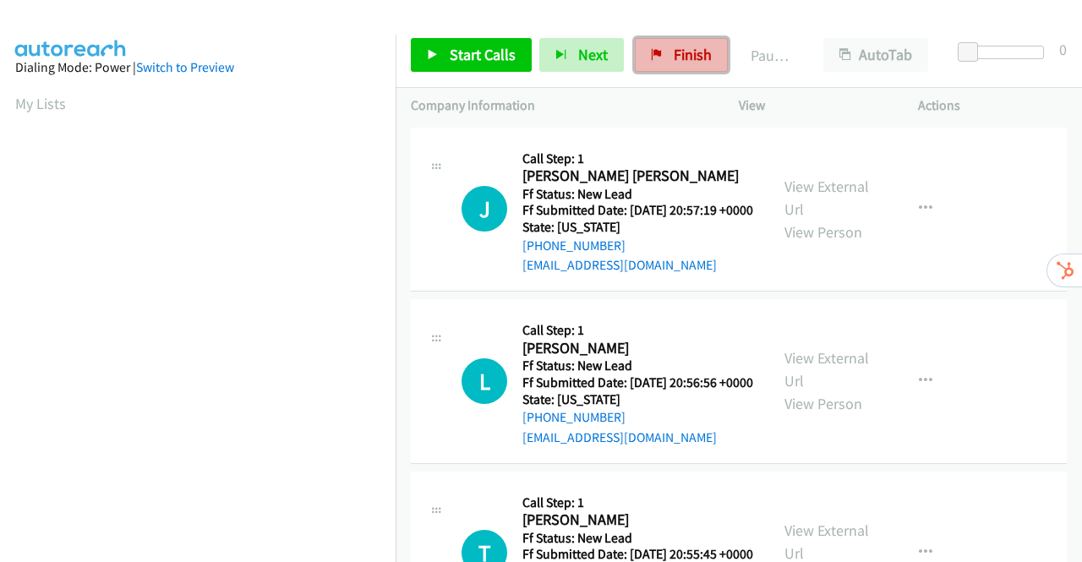
click at [660, 59] on link "Finish" at bounding box center [681, 55] width 93 height 34
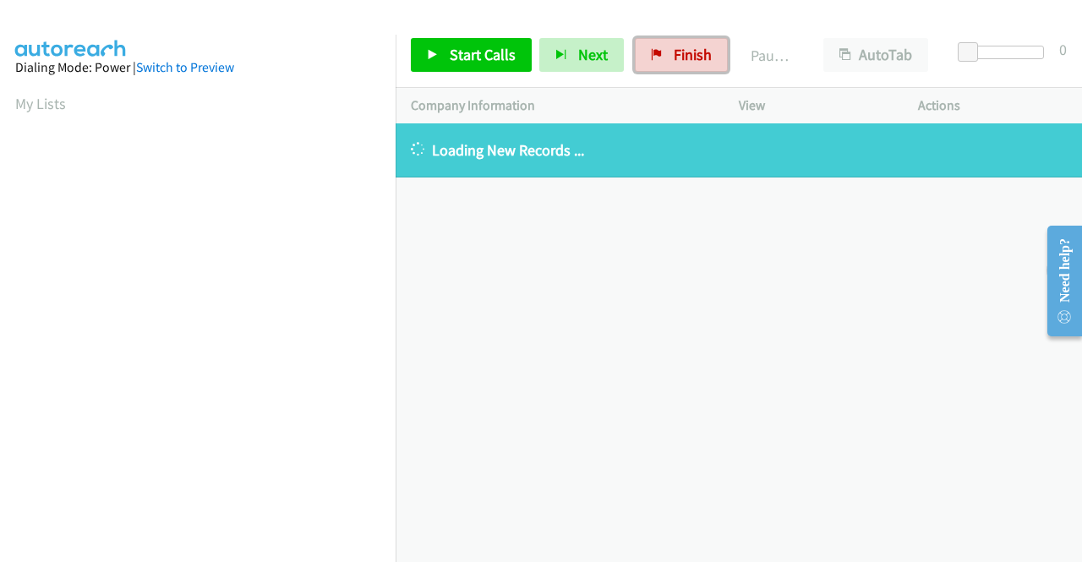
drag, startPoint x: 673, startPoint y: 50, endPoint x: 602, endPoint y: 79, distance: 76.6
click at [674, 50] on span "Finish" at bounding box center [693, 54] width 38 height 19
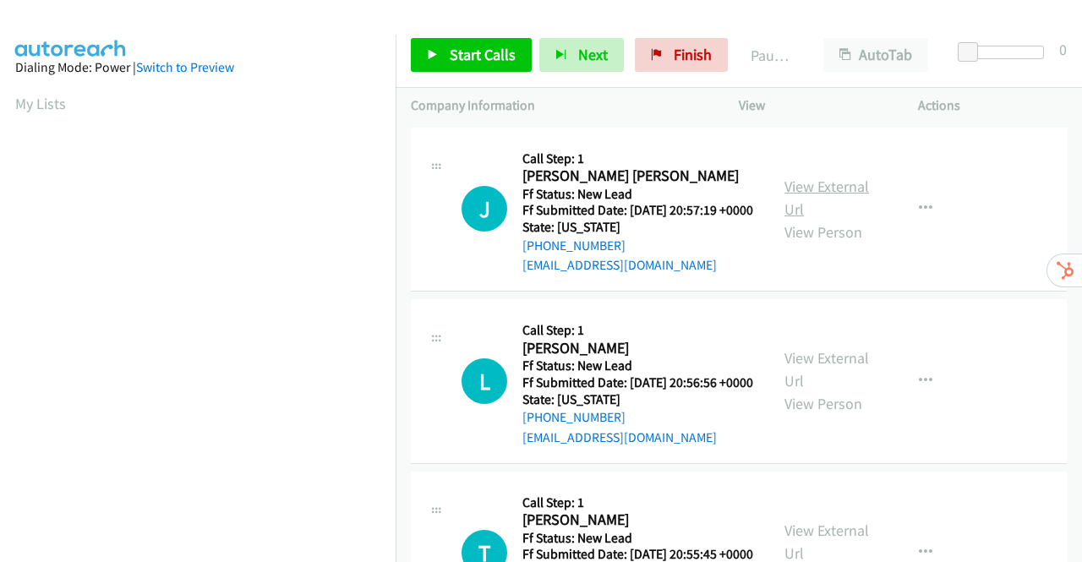
click at [823, 200] on link "View External Url" at bounding box center [826, 198] width 85 height 42
click at [844, 385] on link "View External Url" at bounding box center [826, 369] width 85 height 42
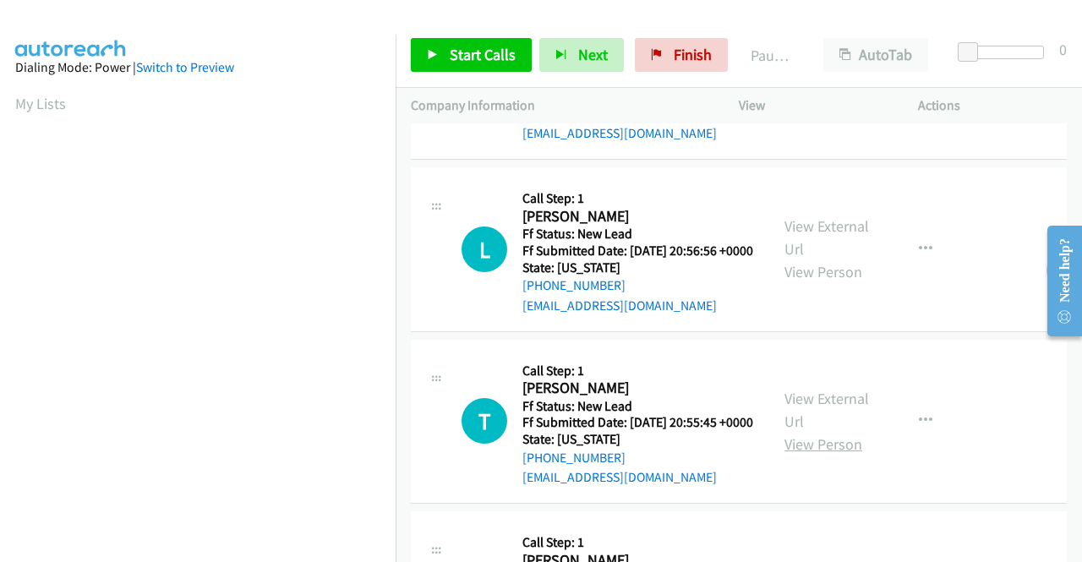
scroll to position [254, 0]
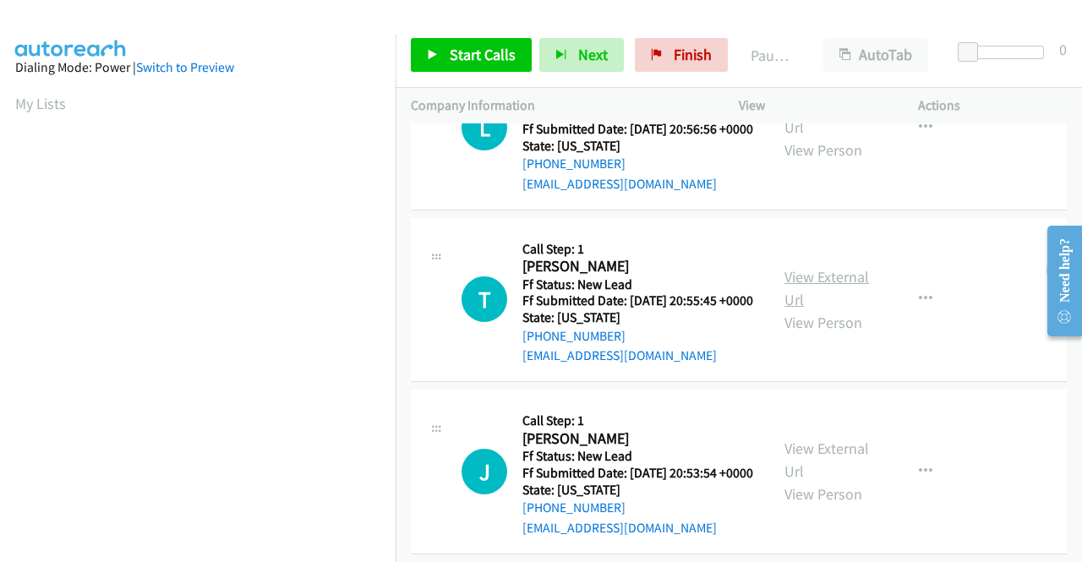
click at [833, 309] on link "View External Url" at bounding box center [826, 288] width 85 height 42
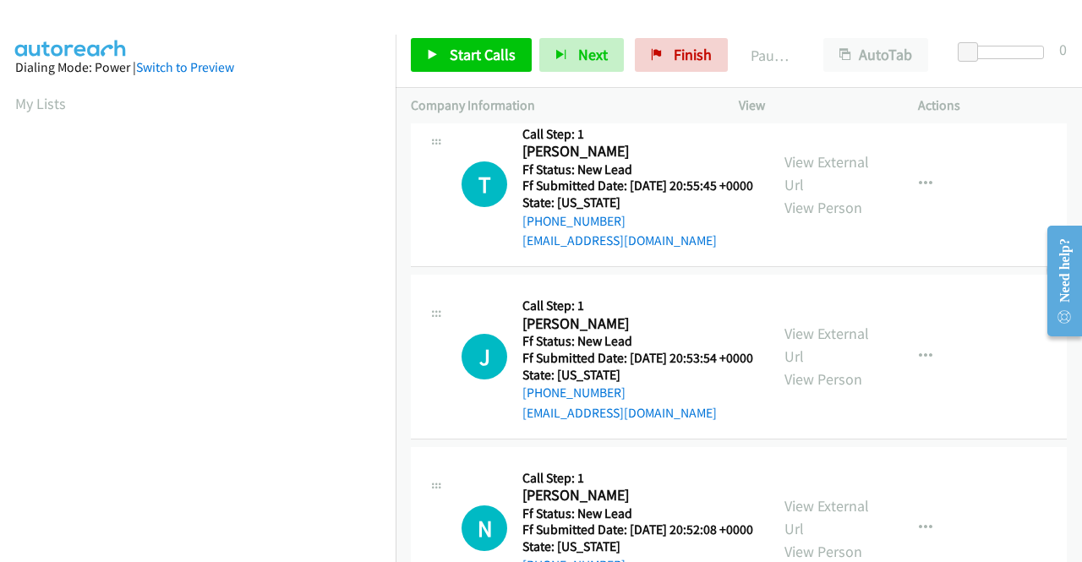
scroll to position [423, 0]
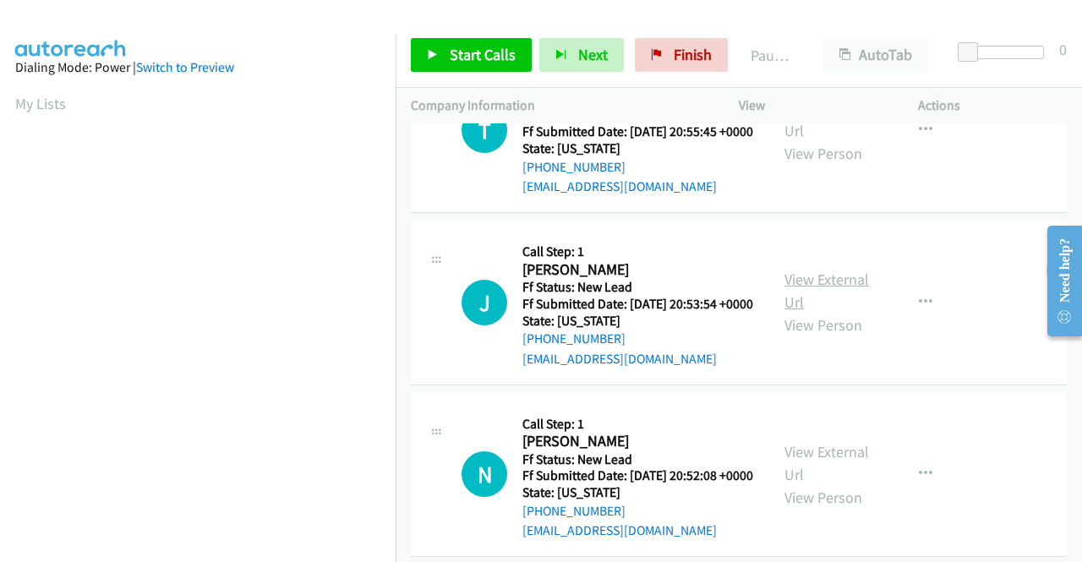
click at [842, 312] on link "View External Url" at bounding box center [826, 291] width 85 height 42
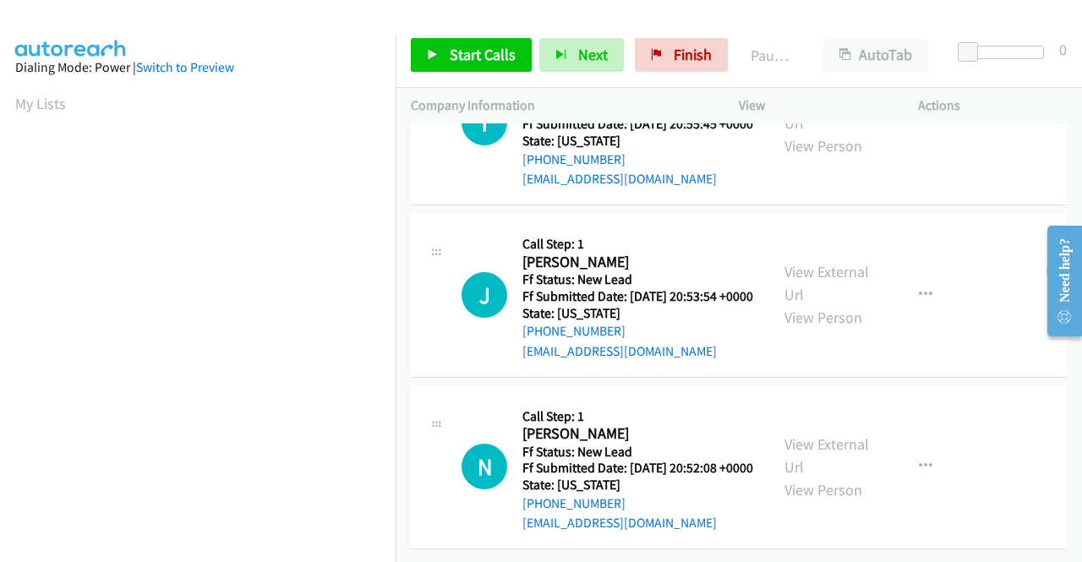
scroll to position [524, 0]
click at [844, 434] on link "View External Url" at bounding box center [826, 455] width 85 height 42
click at [460, 48] on span "Start Calls" at bounding box center [483, 54] width 66 height 19
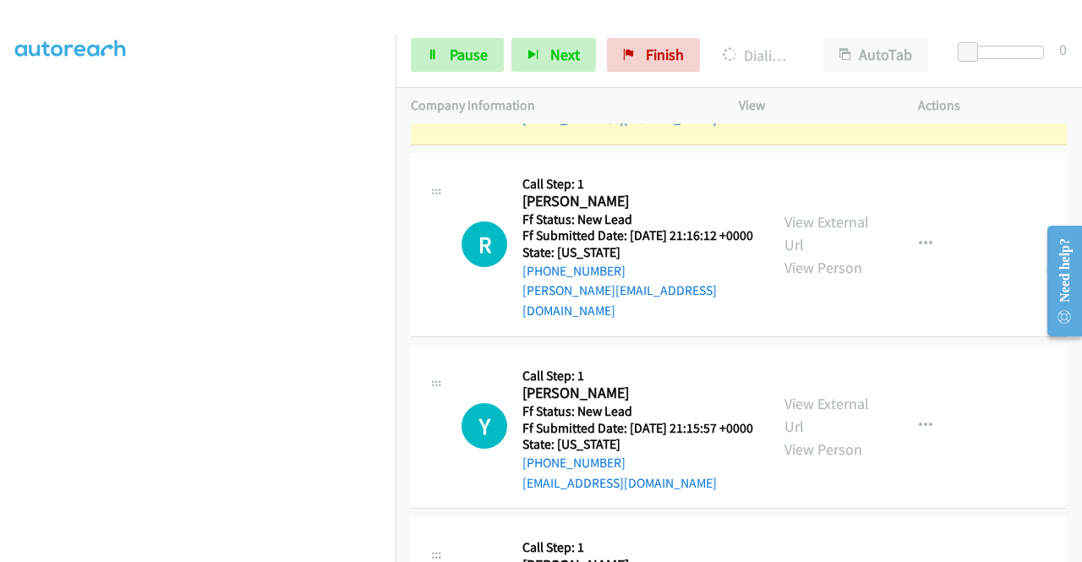
scroll to position [725, 0]
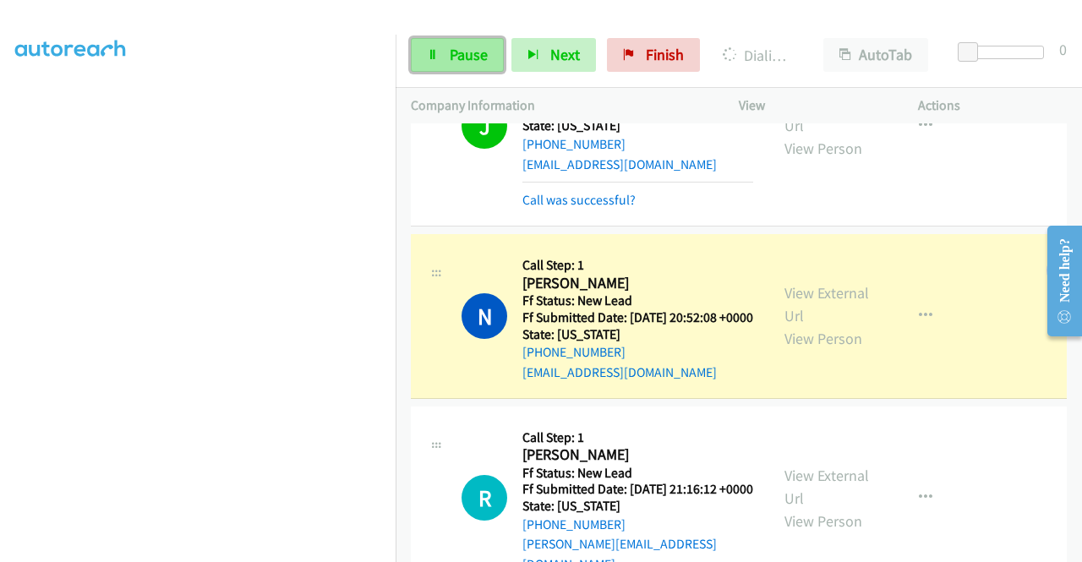
click at [453, 55] on span "Pause" at bounding box center [469, 54] width 38 height 19
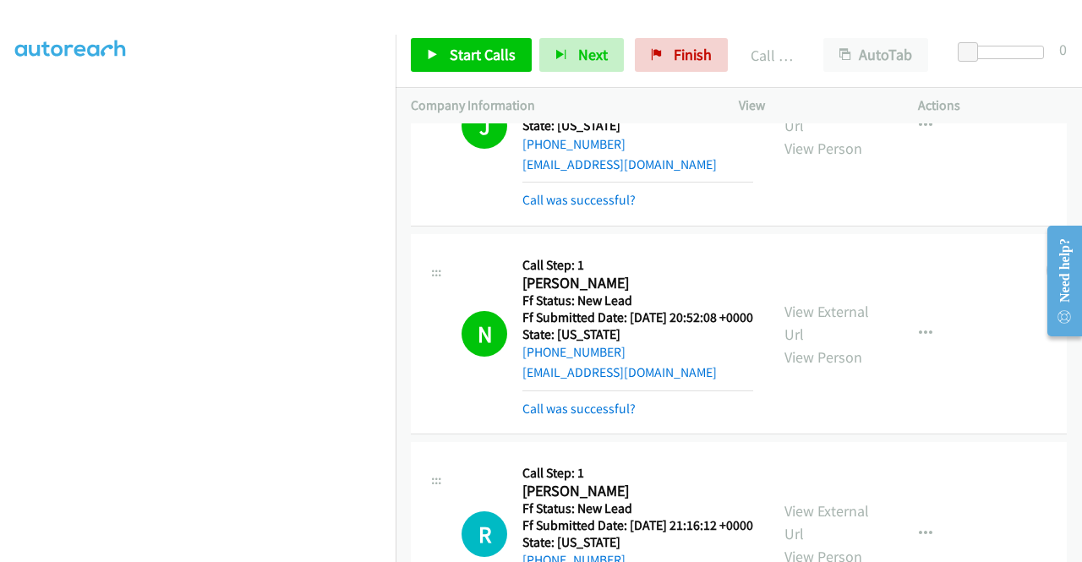
scroll to position [385, 0]
click at [676, 56] on span "Finish" at bounding box center [693, 54] width 38 height 19
